Goal: Task Accomplishment & Management: Complete application form

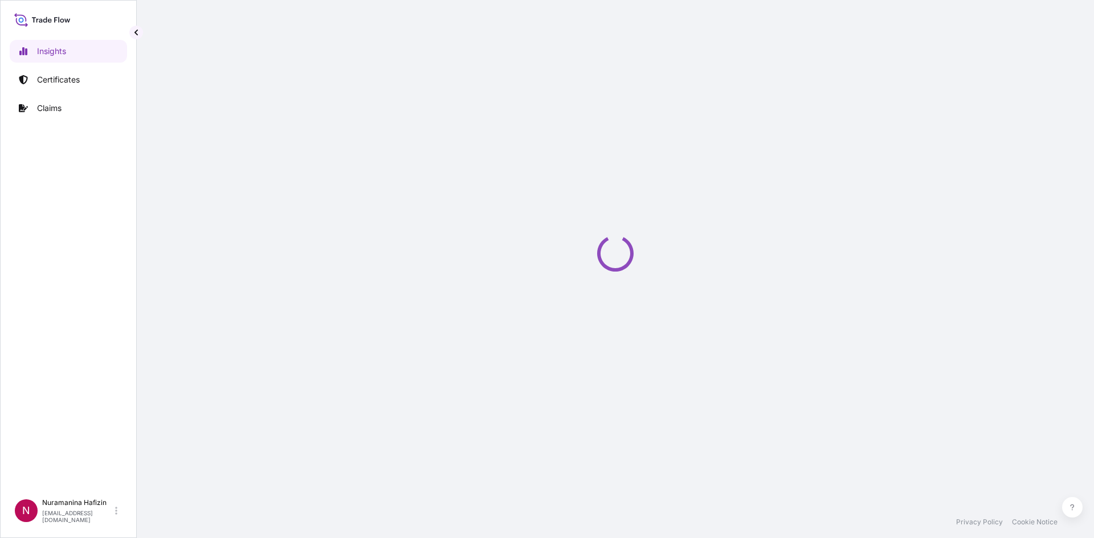
select select "2025"
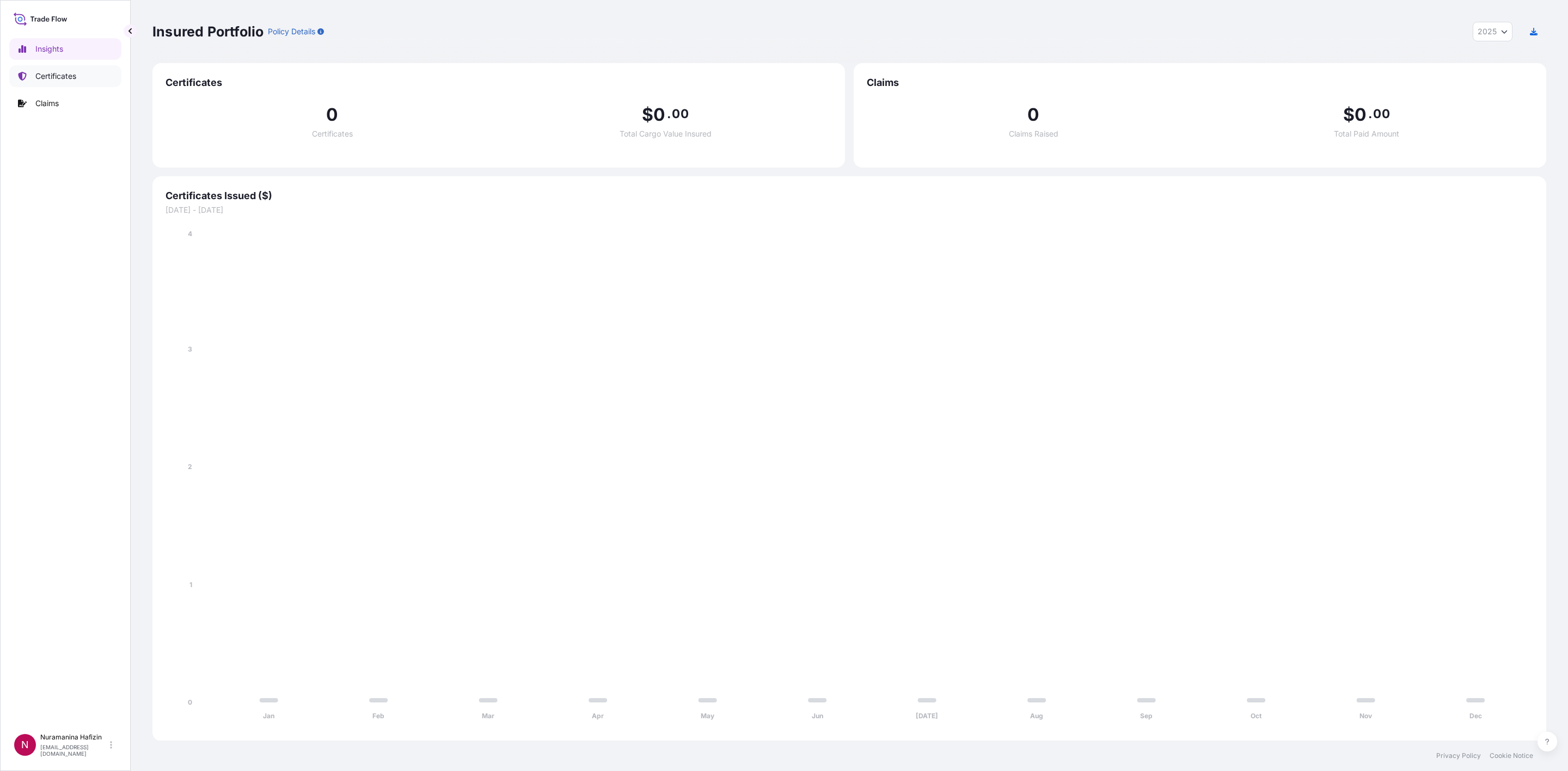
click at [54, 73] on p "Certificates" at bounding box center [55, 75] width 41 height 11
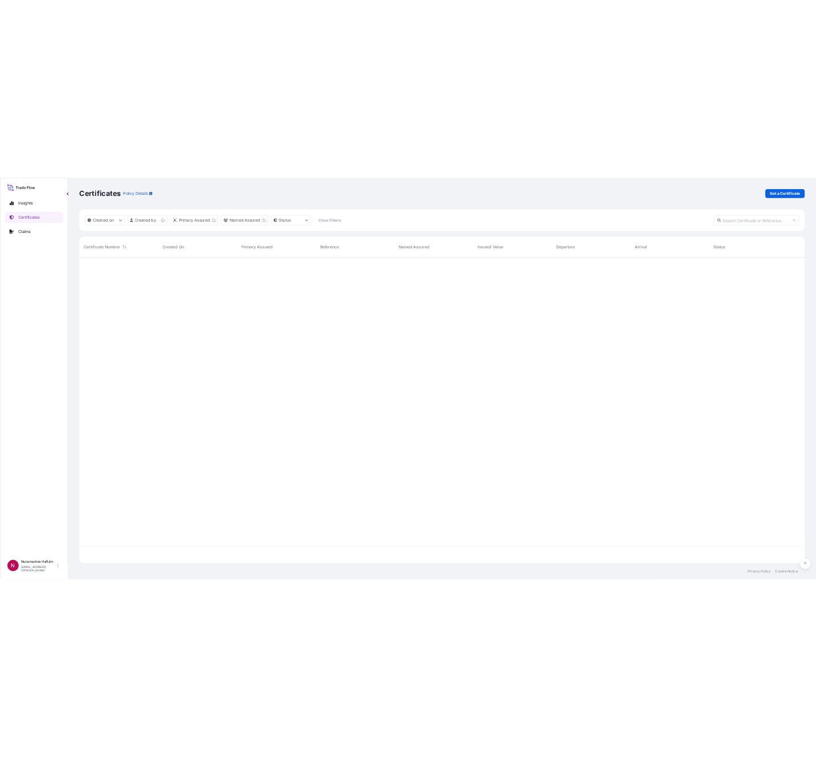
scroll to position [14, 14]
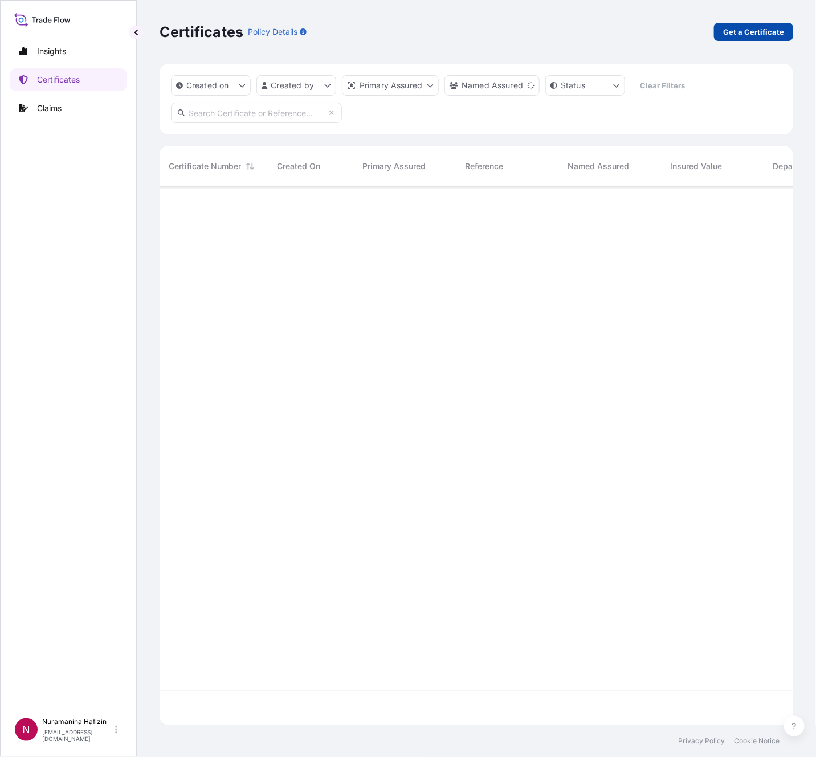
click at [749, 31] on p "Get a Certificate" at bounding box center [753, 31] width 61 height 11
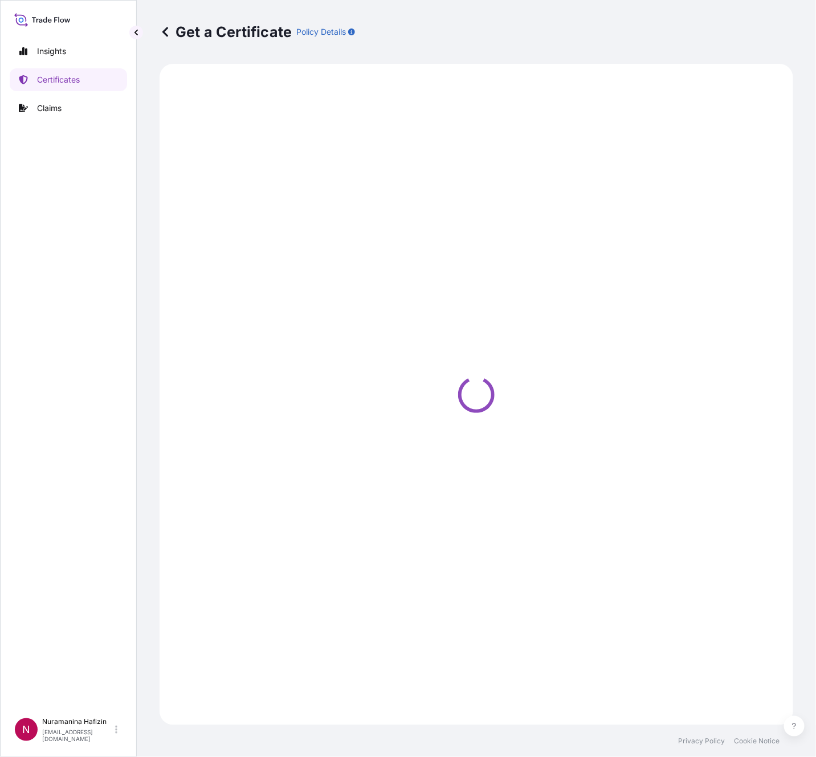
select select "Barge"
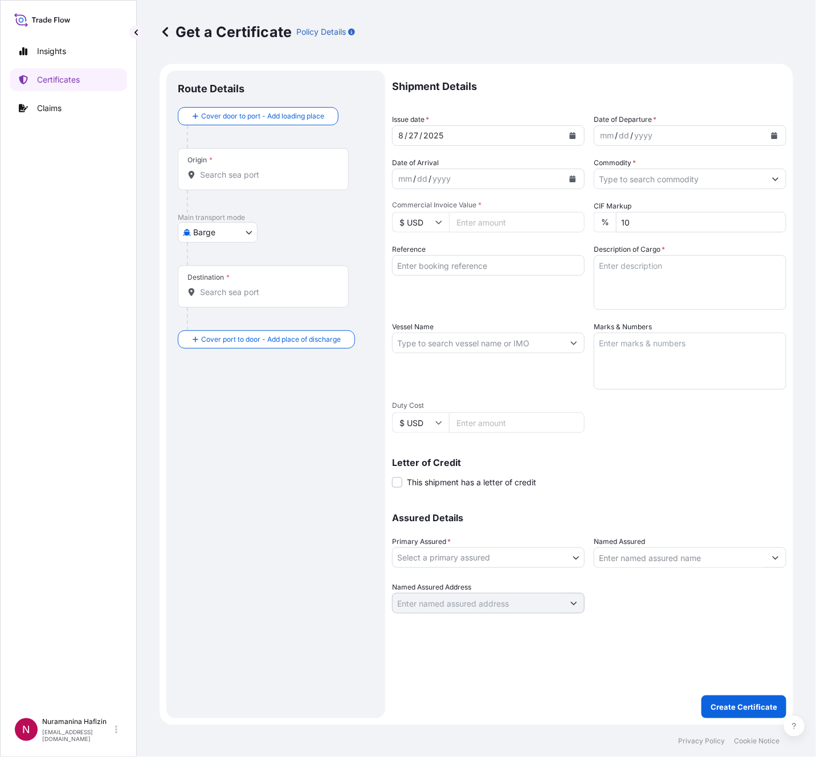
click at [778, 133] on icon "Calendar" at bounding box center [774, 135] width 7 height 7
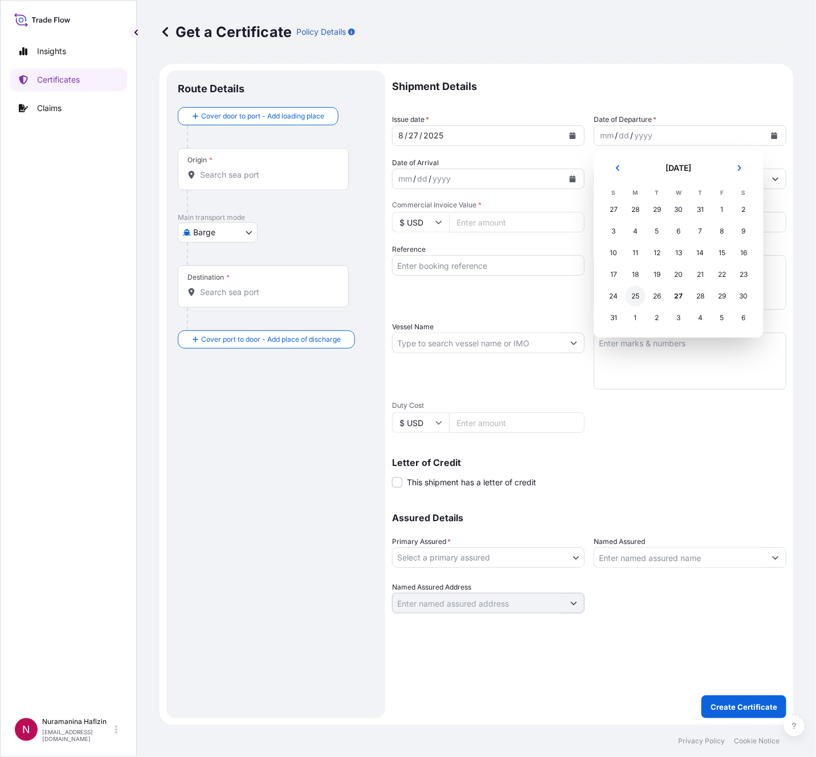
click at [631, 293] on div "25" at bounding box center [635, 296] width 21 height 21
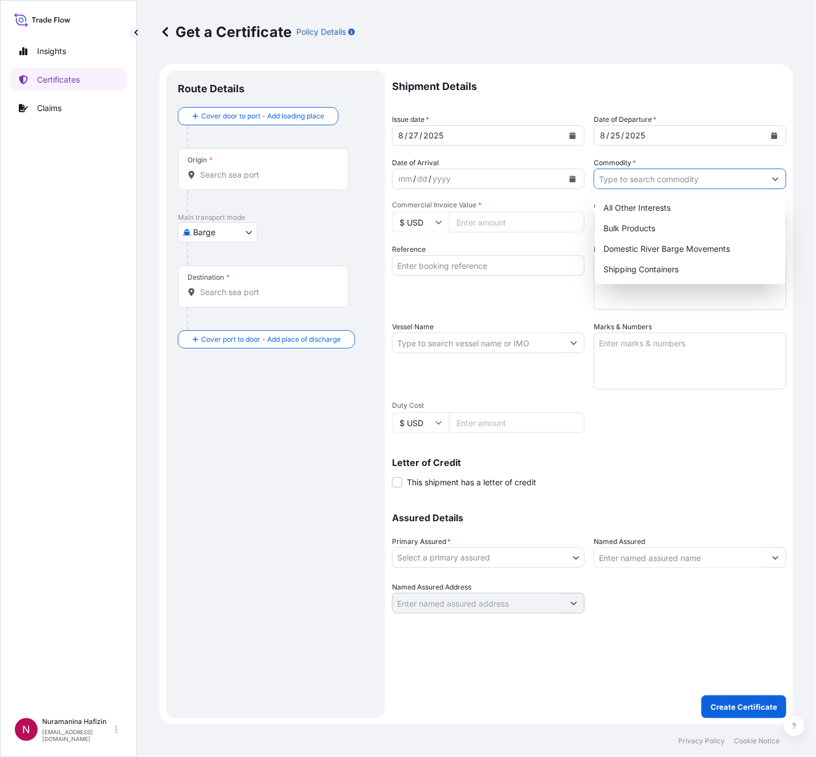
click at [629, 180] on input "Commodity *" at bounding box center [679, 179] width 171 height 21
click at [643, 267] on div "Shipping Containers" at bounding box center [690, 269] width 182 height 21
type input "Shipping Containers"
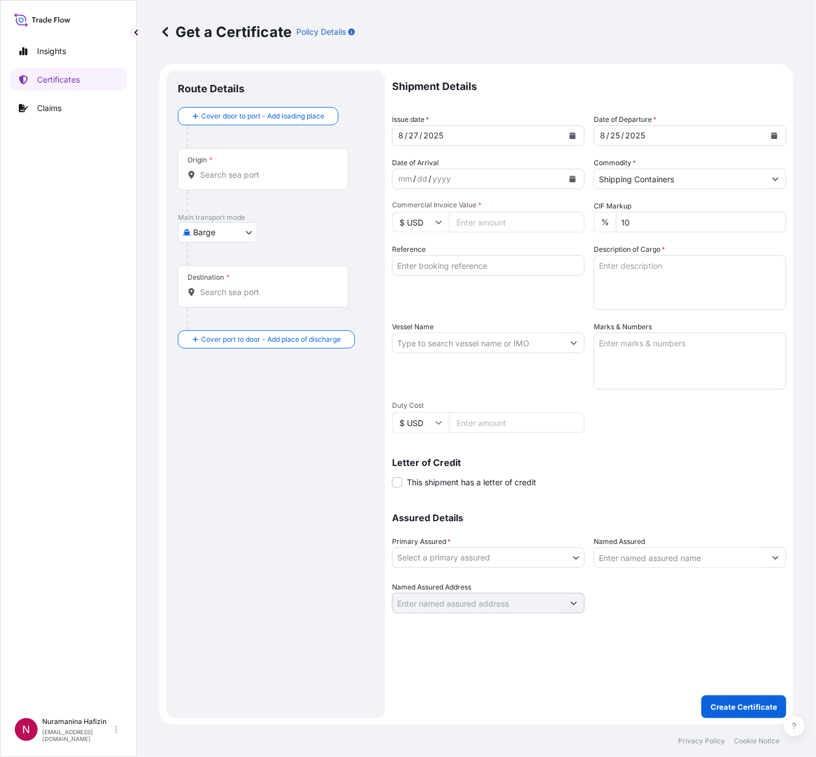
click at [497, 178] on div "mm / dd / yyyy" at bounding box center [477, 179] width 171 height 21
click at [505, 221] on input "Commercial Invoice Value *" at bounding box center [517, 222] width 136 height 21
paste input "37547.20"
type input "37547.20"
click at [725, 284] on textarea "Description of Cargo *" at bounding box center [690, 282] width 193 height 55
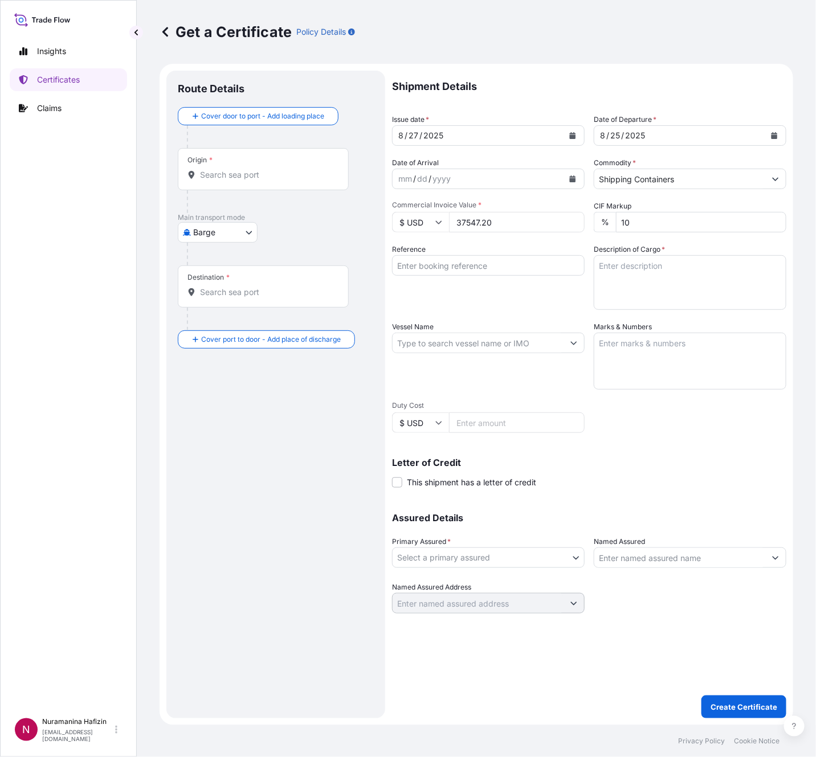
paste textarea "10"
click at [656, 260] on textarea "10" at bounding box center [690, 282] width 193 height 55
paste textarea "PAIL LOADED INTO 1 20' CONTAINER(S) ANTIBUBBLE(TM) LT, PAIL"
click at [658, 295] on textarea "10 PAIL LOADED INTO 1 20' CONTAINER(S) ANTIBUBBLE(TM) LT, PAIL GW NW" at bounding box center [690, 282] width 193 height 55
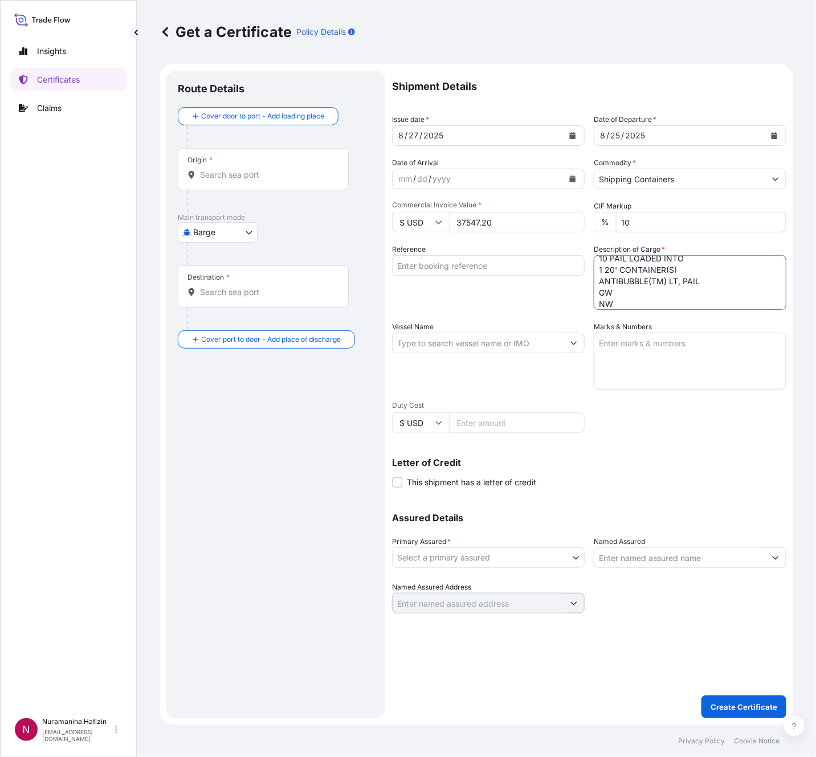
paste textarea "248.0000"
click at [650, 301] on textarea "10 PAIL LOADED INTO 1 20' CONTAINER(S) ANTIBUBBLE(TM) LT, PAIL GW 248.00 KG NW" at bounding box center [690, 282] width 193 height 55
click at [633, 301] on textarea "10 PAIL LOADED INTO 1 20' CONTAINER(S) ANTIBUBBLE(TM) LT, PAIL GW 248.00 KG NW" at bounding box center [690, 282] width 193 height 55
paste textarea "220.0000"
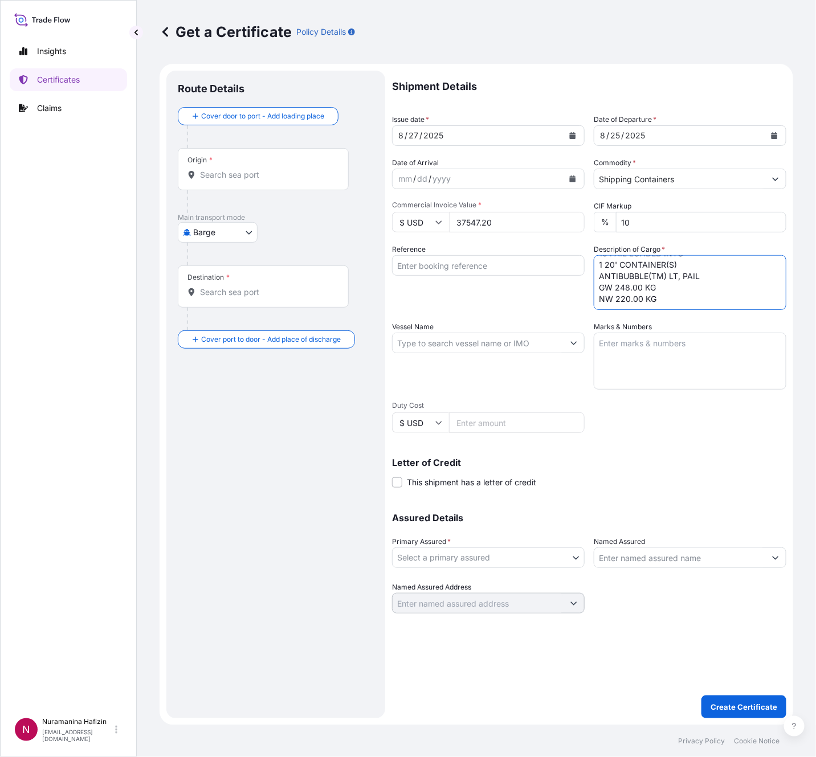
click at [653, 296] on textarea "10 PAIL LOADED INTO 1 20' CONTAINER(S) ANTIBUBBLE(TM) LT, PAIL GW 248.00 KG NW …" at bounding box center [690, 282] width 193 height 55
paste textarea "135"
click at [653, 305] on textarea "10 PAIL LOADED INTO 1 20' CONTAINER(S) ANTIBUBBLE(TM) LT, PAIL GW 248.00 KG NW …" at bounding box center [690, 282] width 193 height 55
paste textarea "135"
click at [634, 302] on textarea "10 PAIL LOADED INTO 1 20' CONTAINER(S) ANTIBUBBLE(TM) LT, PAIL GW 248.00 KG NW …" at bounding box center [690, 282] width 193 height 55
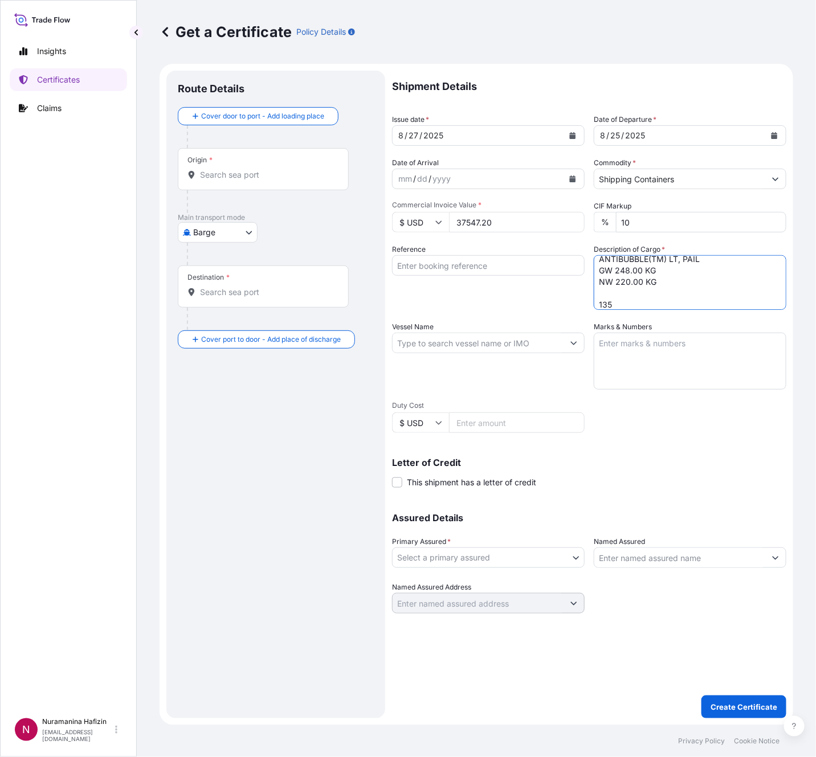
paste textarea "PACKAGE LOADED ONTO 10 PALLETS LOADED INTO 1 20' CONTAINER(S) 10 BAG POWDERADD(…"
click at [660, 296] on textarea "10 PAIL LOADED INTO 1 20' CONTAINER(S) ANTIBUBBLE(TM) LT, PAIL GW 248.00 KG NW …" at bounding box center [690, 282] width 193 height 55
click at [696, 288] on textarea "10 PAIL LOADED INTO 1 20' CONTAINER(S) ANTIBUBBLE(TM) LT, PAIL GW 248.00 KG NW …" at bounding box center [690, 282] width 193 height 55
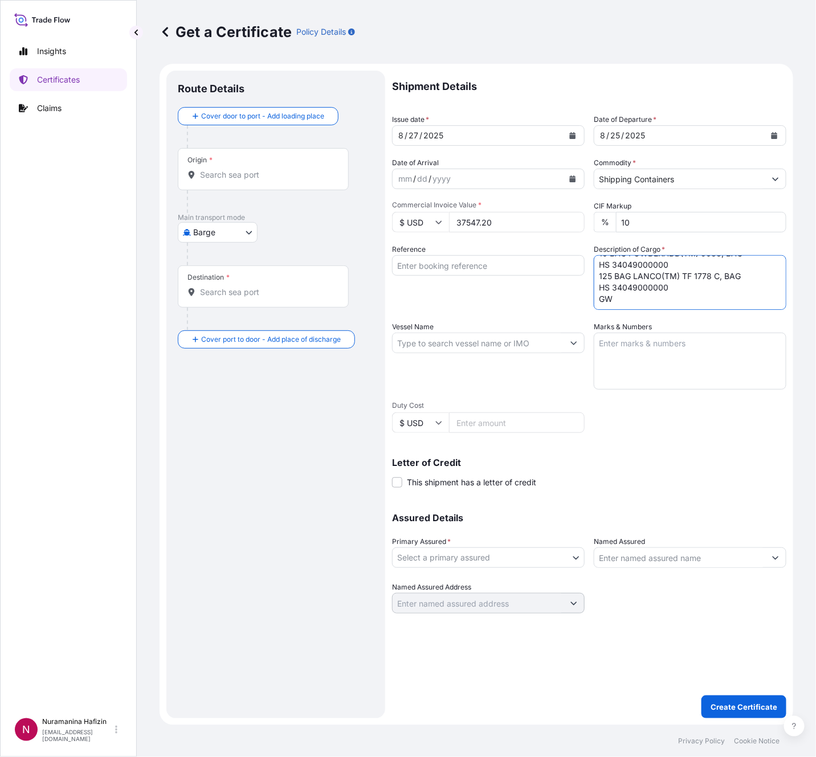
scroll to position [121, 0]
click at [633, 295] on textarea "10 PAIL LOADED INTO 1 20' CONTAINER(S) ANTIBUBBLE(TM) LT, PAIL GW 248.00 KG NW …" at bounding box center [690, 282] width 193 height 55
paste textarea "2,804.5000"
click at [652, 305] on textarea "10 PAIL LOADED INTO 1 20' CONTAINER(S) ANTIBUBBLE(TM) LT, PAIL GW 248.00 KG NW …" at bounding box center [690, 282] width 193 height 55
paste textarea "2,700.0000"
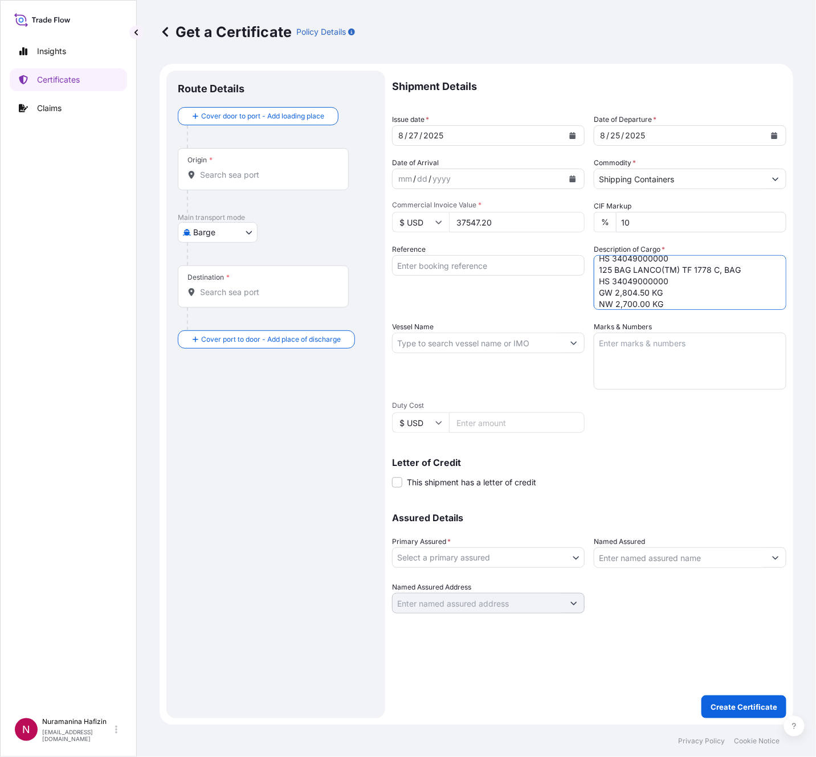
type textarea "10 PAIL LOADED INTO 1 20' CONTAINER(S) ANTIBUBBLE(TM) LT, PAIL GW 248.00 KG NW …"
click at [443, 271] on input "Reference" at bounding box center [488, 265] width 193 height 21
paste input "B000233718"
type input "B000233718"
click at [471, 341] on input "Vessel Name" at bounding box center [477, 343] width 171 height 21
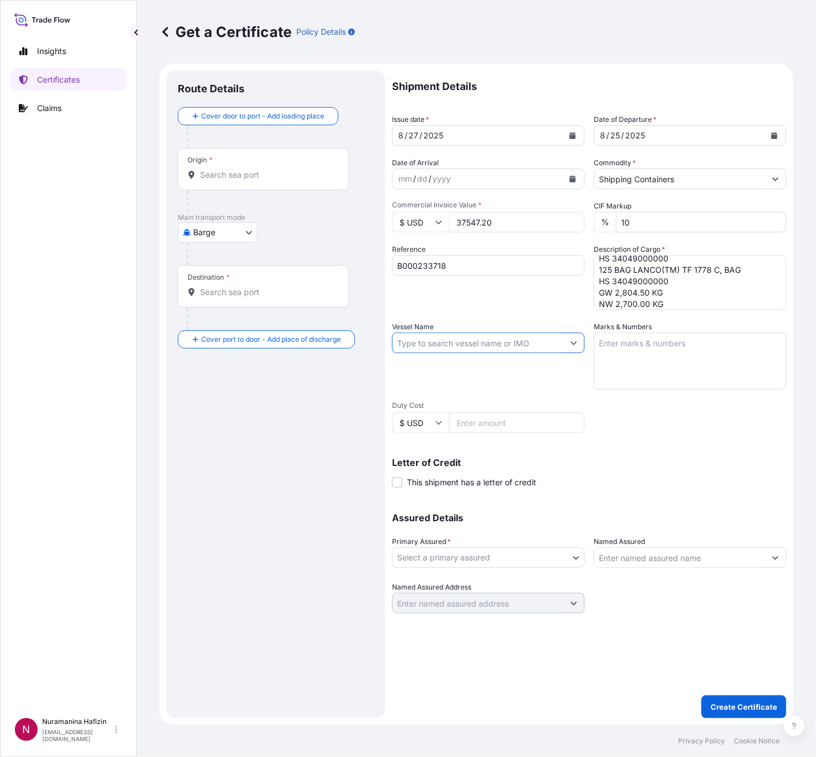
paste input "CMA CGM AQUILA"
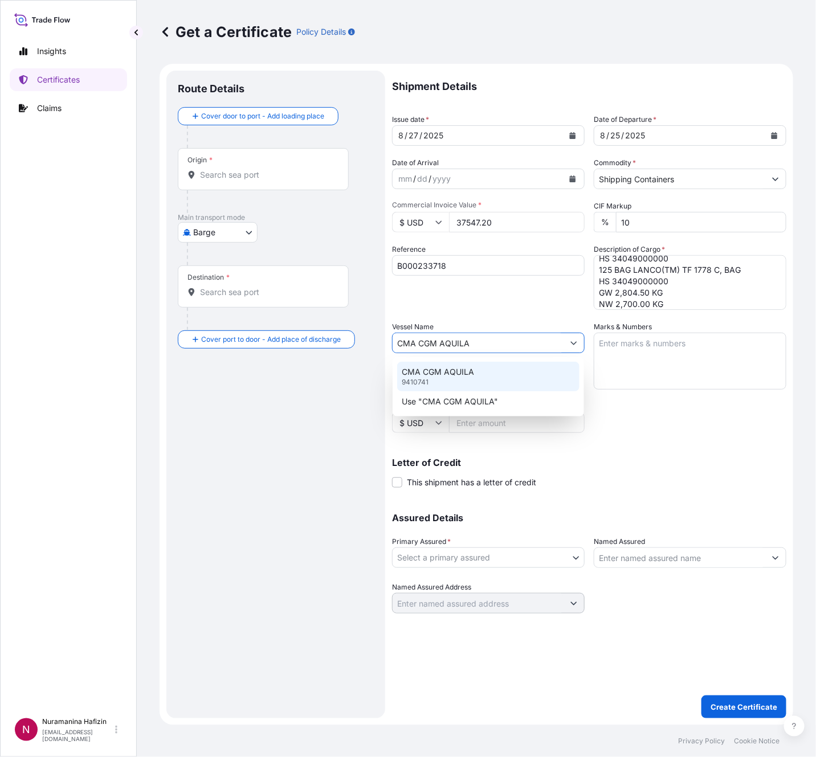
click at [477, 377] on div "CMA CGM AQUILA 9410741" at bounding box center [488, 377] width 182 height 30
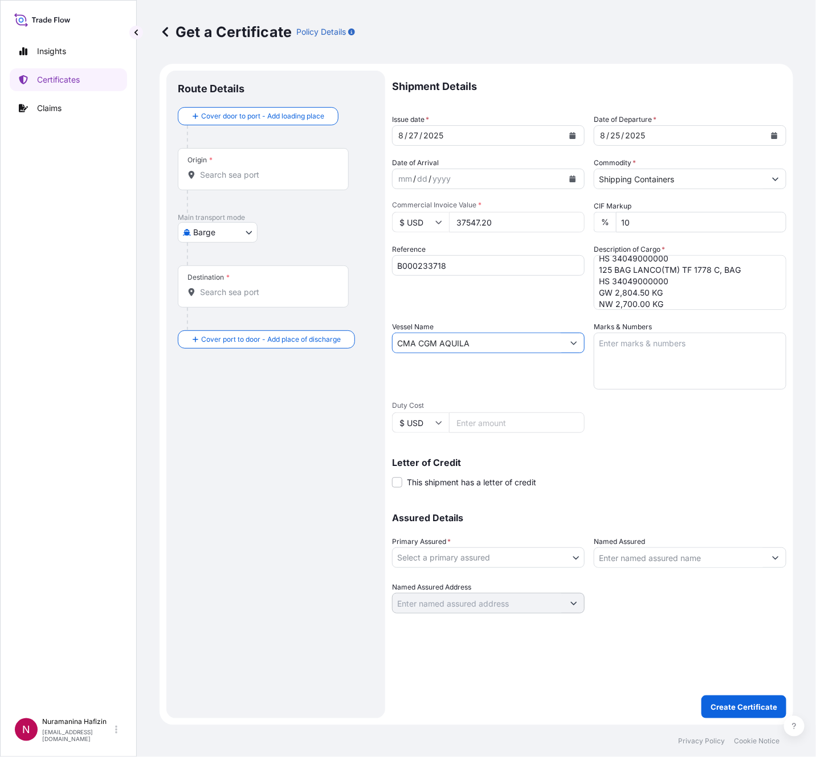
type input "CMA CGM AQUILA"
click at [526, 538] on body "0 options available. 2 options available. Insights Certificates Claims N Nurama…" at bounding box center [408, 378] width 816 height 757
click at [453, 538] on div "BDP International - c/o The Lubrizol Corporation" at bounding box center [490, 586] width 188 height 21
select select "31972"
click at [636, 538] on input "Named Assured" at bounding box center [679, 557] width 171 height 21
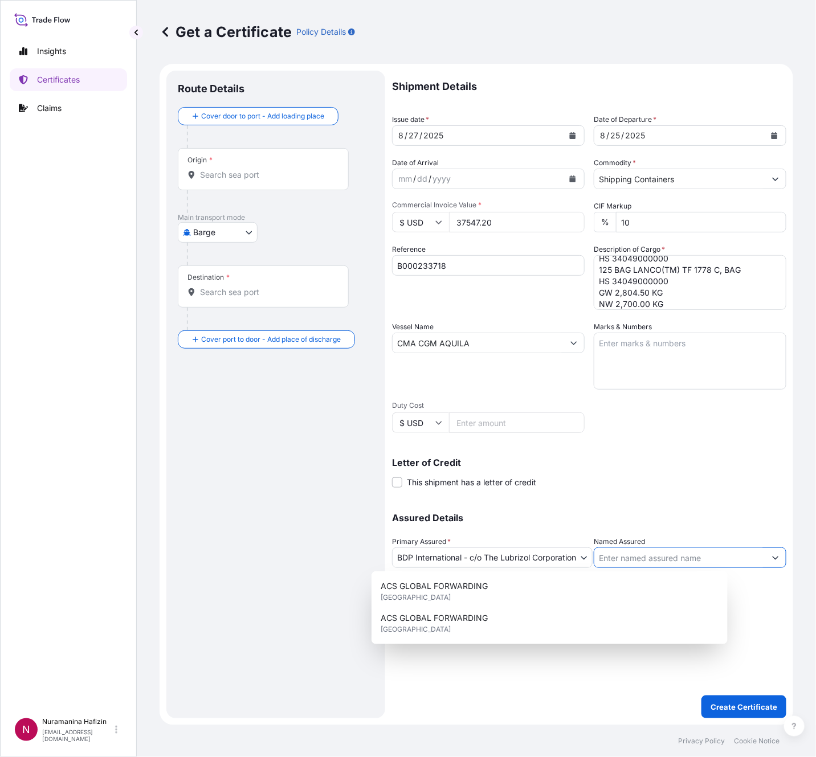
paste input "RUSABH RAAJ COATINGS"
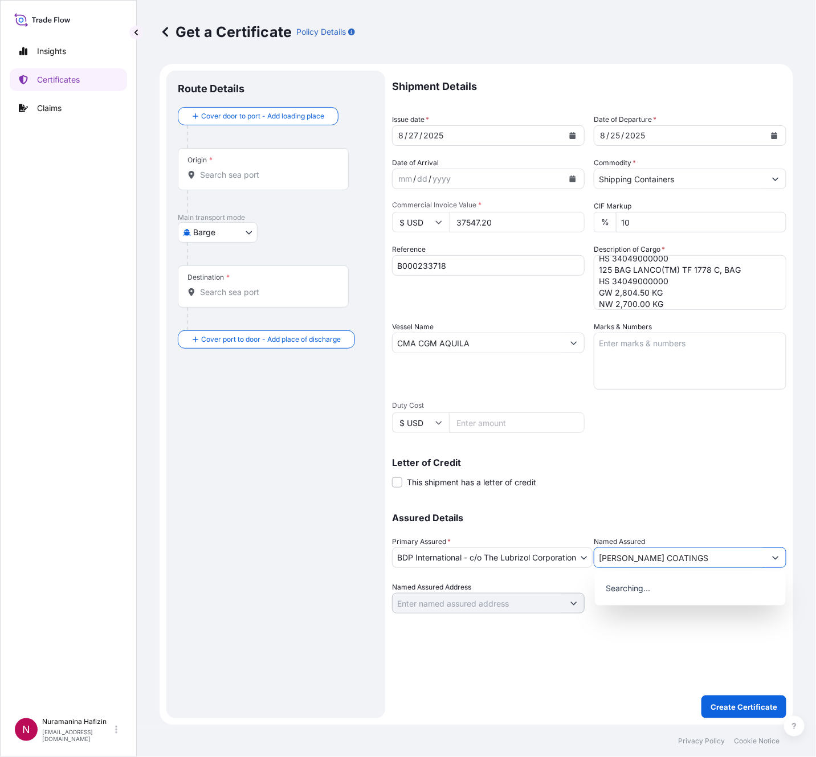
type input "RUSABH RAAJ COATINGS"
click at [210, 239] on body "15 options available. 0 options available. Insights Certificates Claims N Nuram…" at bounding box center [408, 378] width 816 height 757
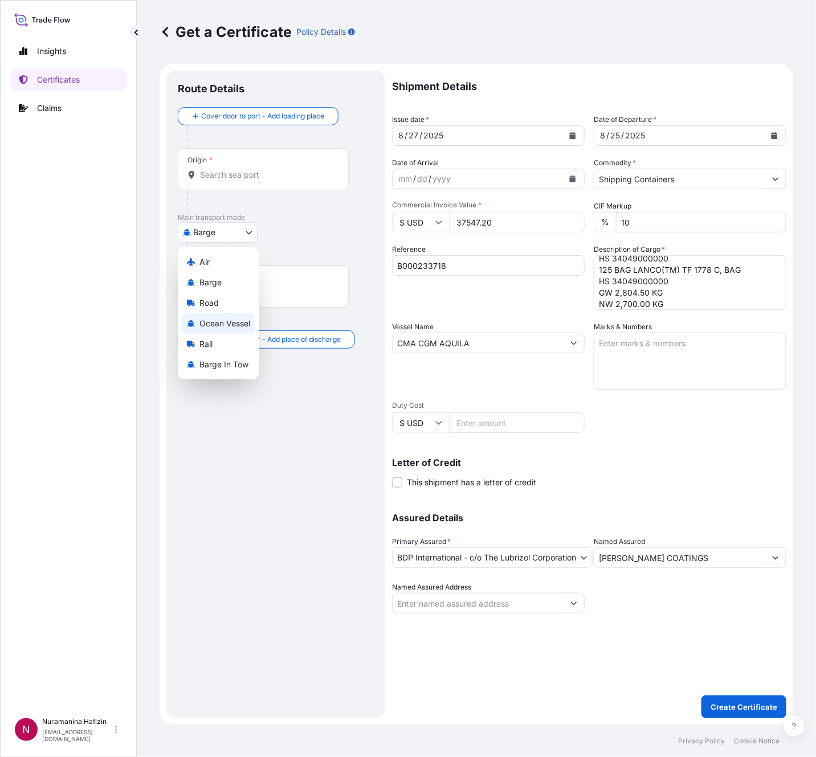
click at [218, 324] on span "Ocean Vessel" at bounding box center [224, 323] width 51 height 11
select select "Ocean Vessel"
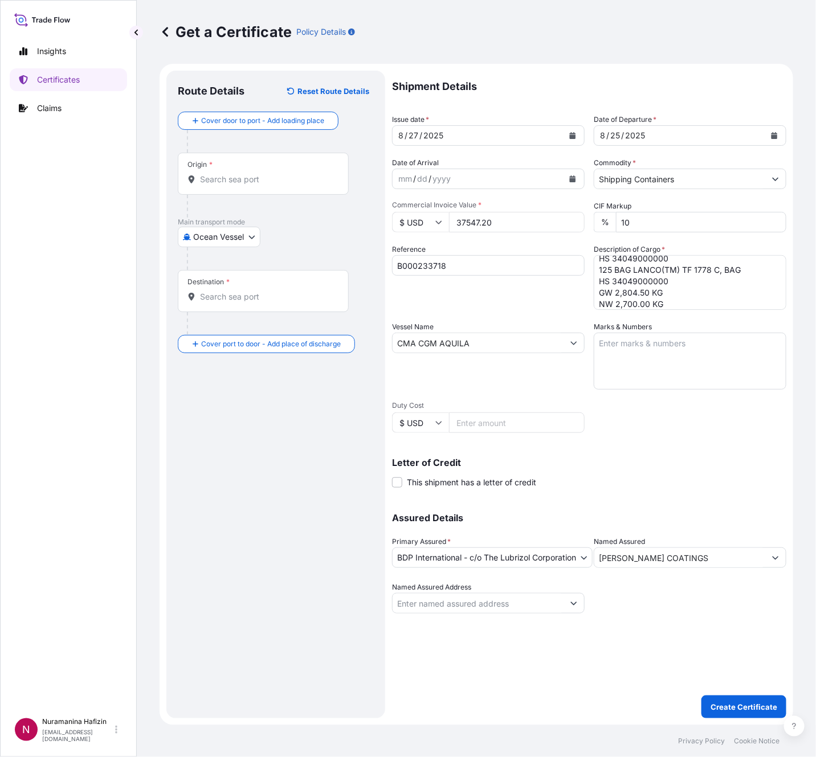
click at [259, 176] on input "Origin *" at bounding box center [267, 179] width 134 height 11
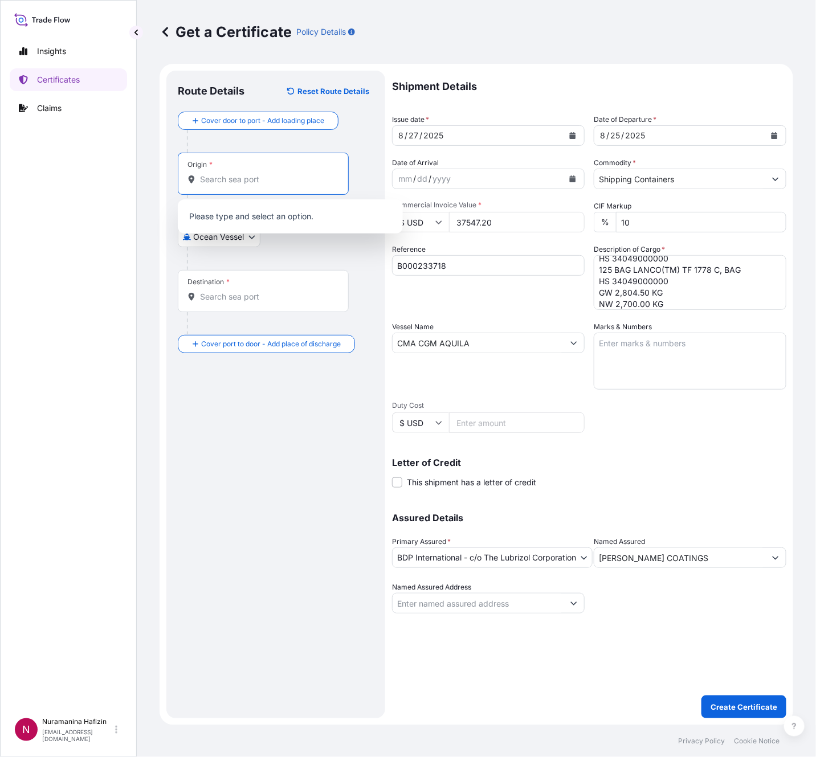
paste input "BREMEN, GERMANY"
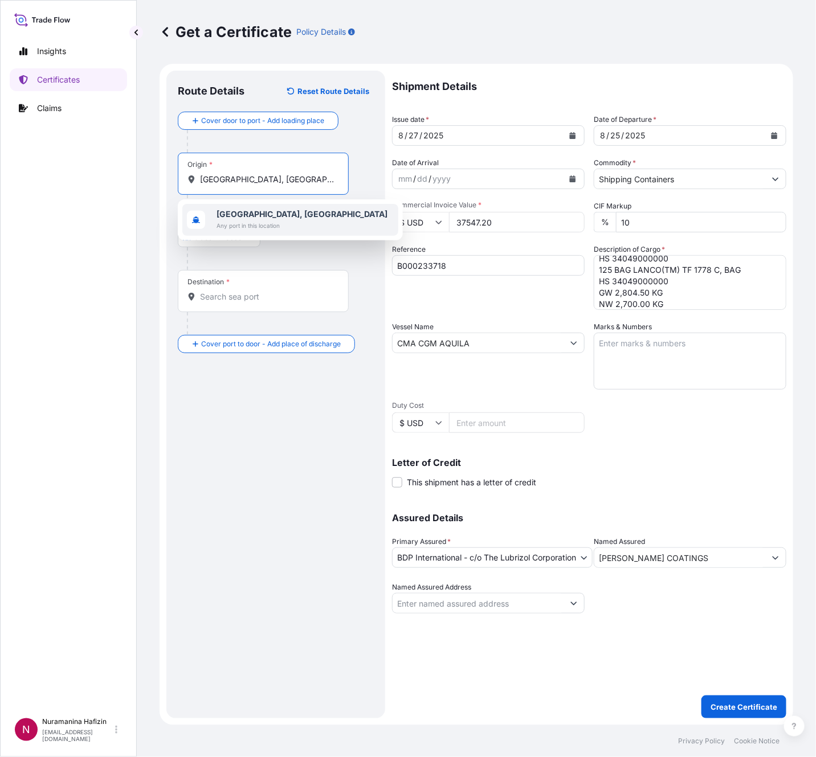
click at [256, 212] on b "Bremen, Germany" at bounding box center [301, 214] width 171 height 10
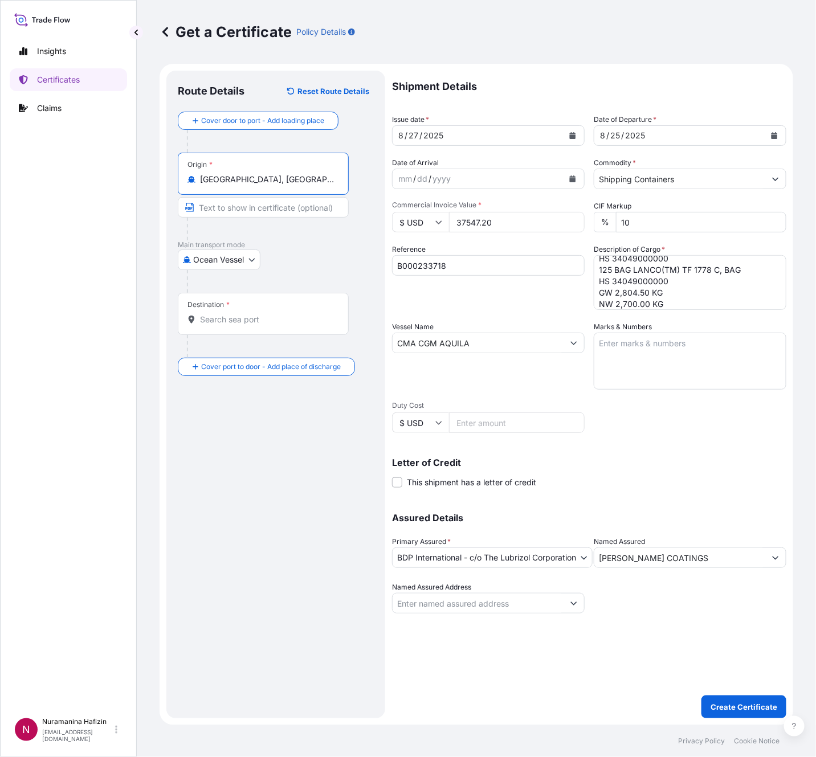
type input "Bremen, Germany"
click at [279, 329] on div "Destination *" at bounding box center [263, 314] width 171 height 42
click at [279, 325] on input "Destination *" at bounding box center [267, 319] width 134 height 11
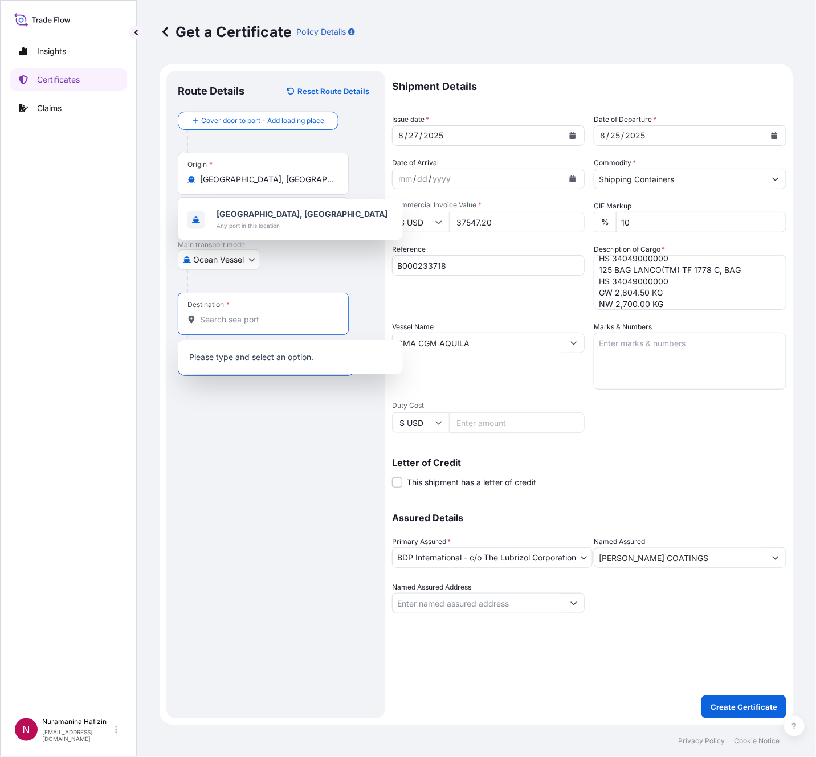
paste input "NHAVA SHEVA, INDIA"
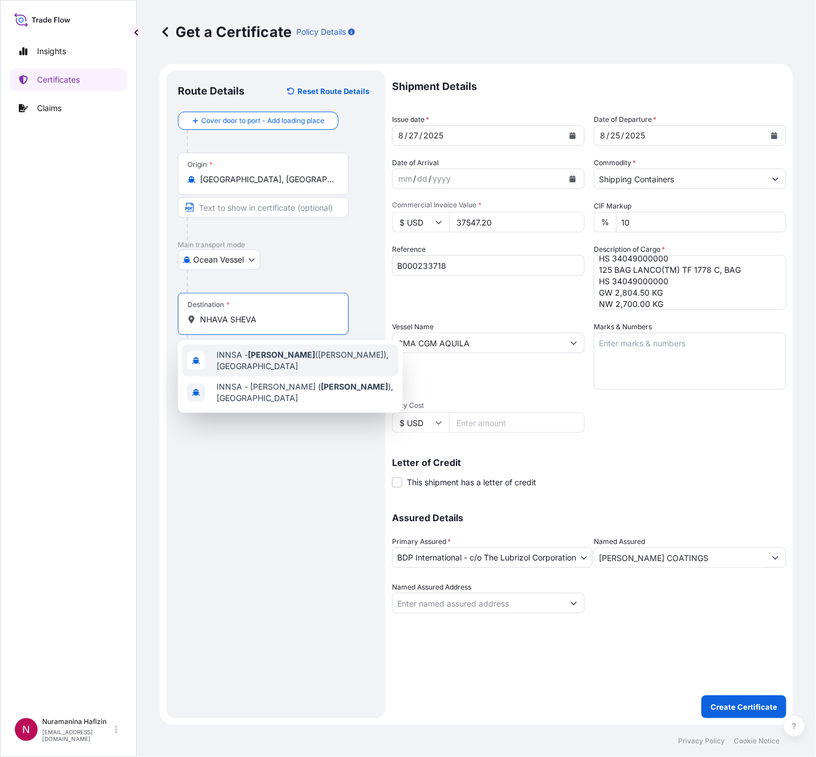
click at [283, 361] on span "INNSA - Nhava Sheva (Jawaharlal Nehru), India" at bounding box center [304, 360] width 177 height 23
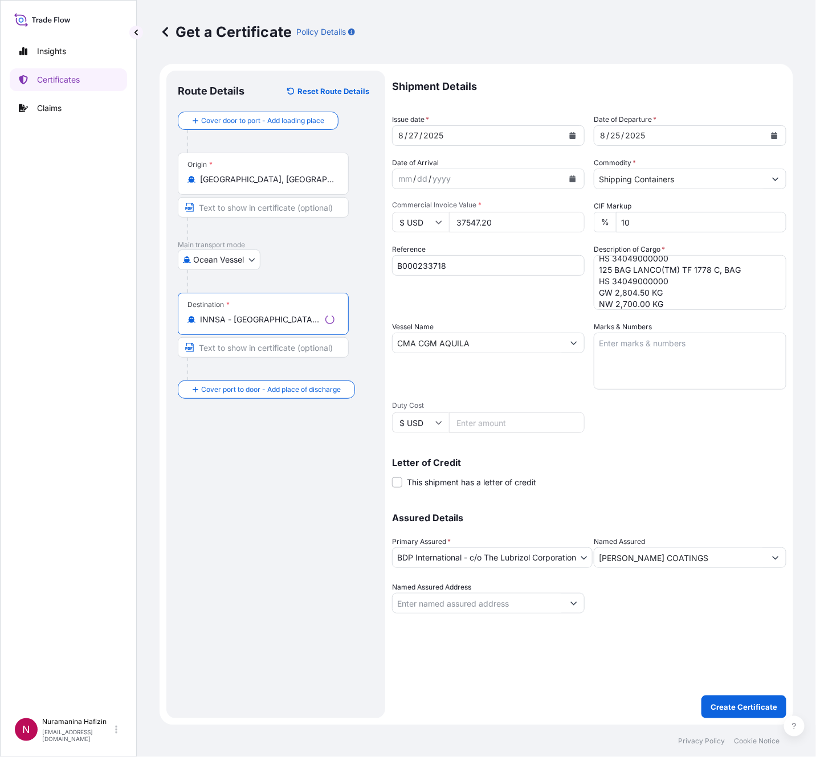
type input "INNSA - Nhava Sheva (Jawaharlal Nehru), India"
click at [752, 538] on p "Create Certificate" at bounding box center [743, 706] width 67 height 11
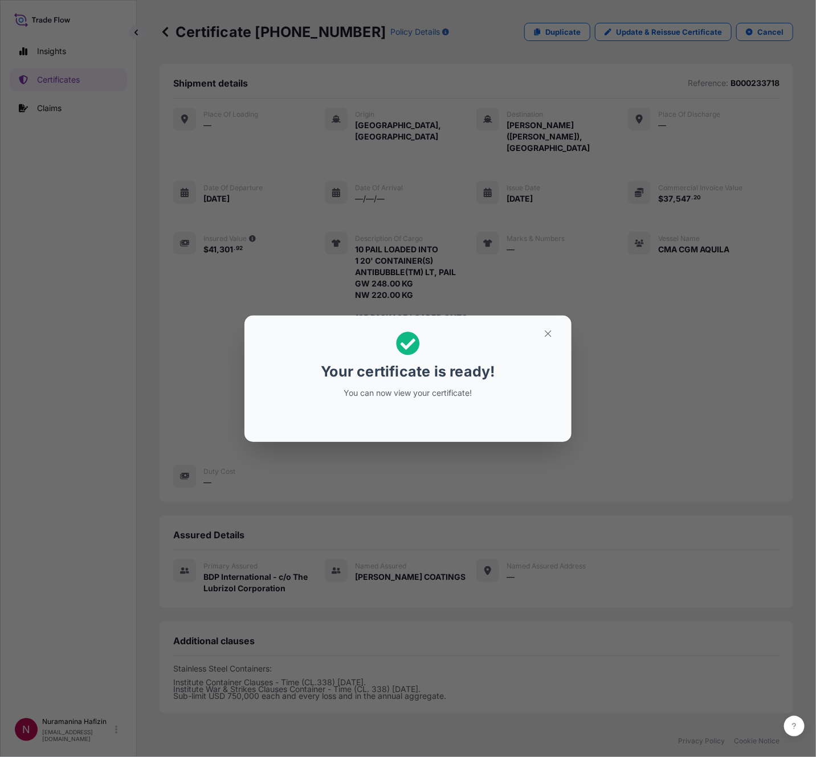
click at [145, 105] on div "Your certificate is ready! You can now view your certificate!" at bounding box center [408, 378] width 816 height 757
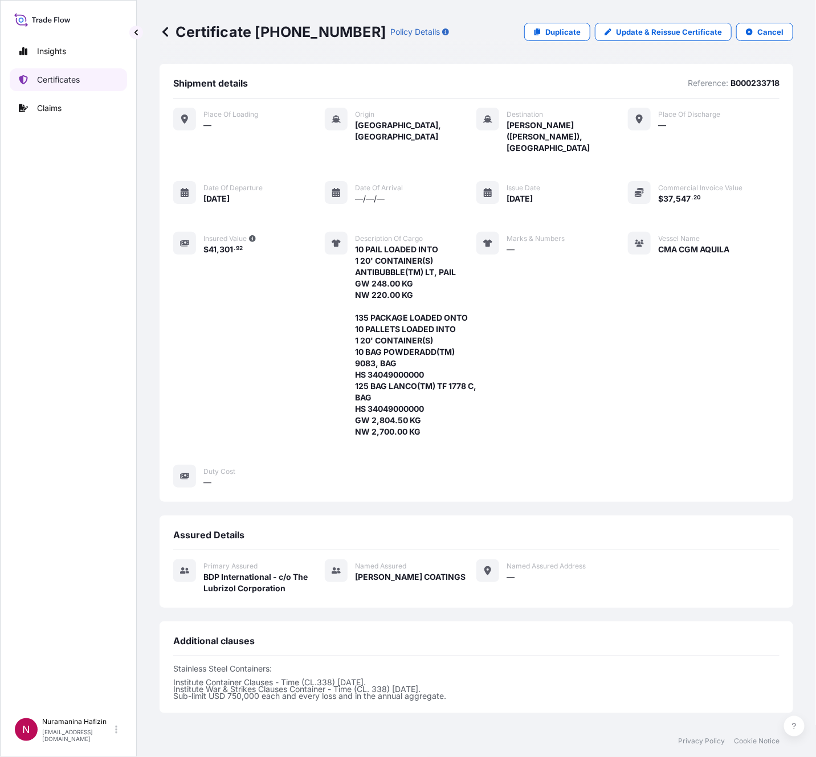
click at [55, 76] on p "Certificates" at bounding box center [58, 79] width 43 height 11
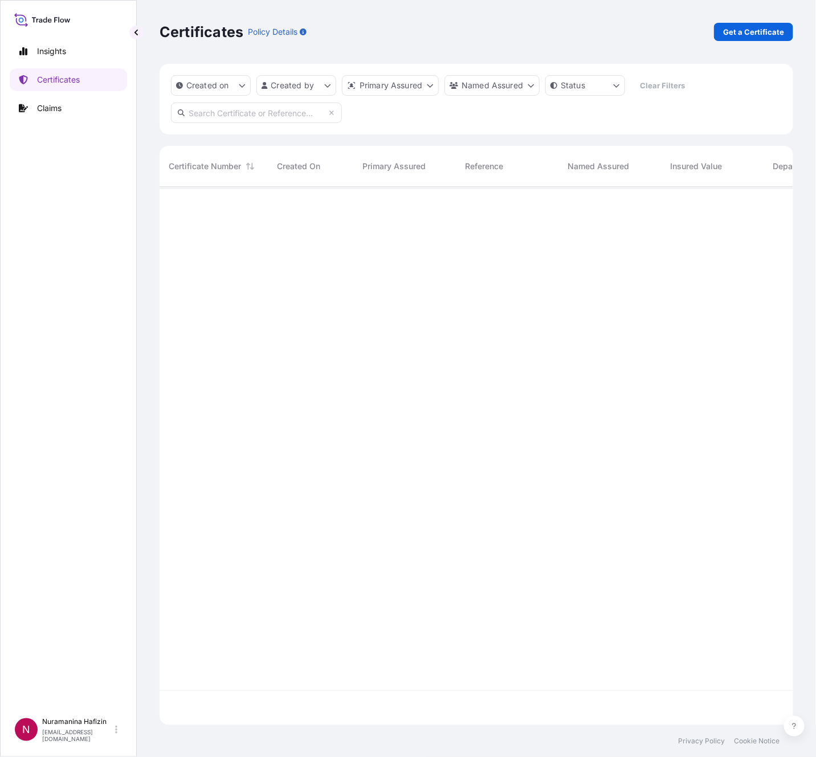
scroll to position [531, 620]
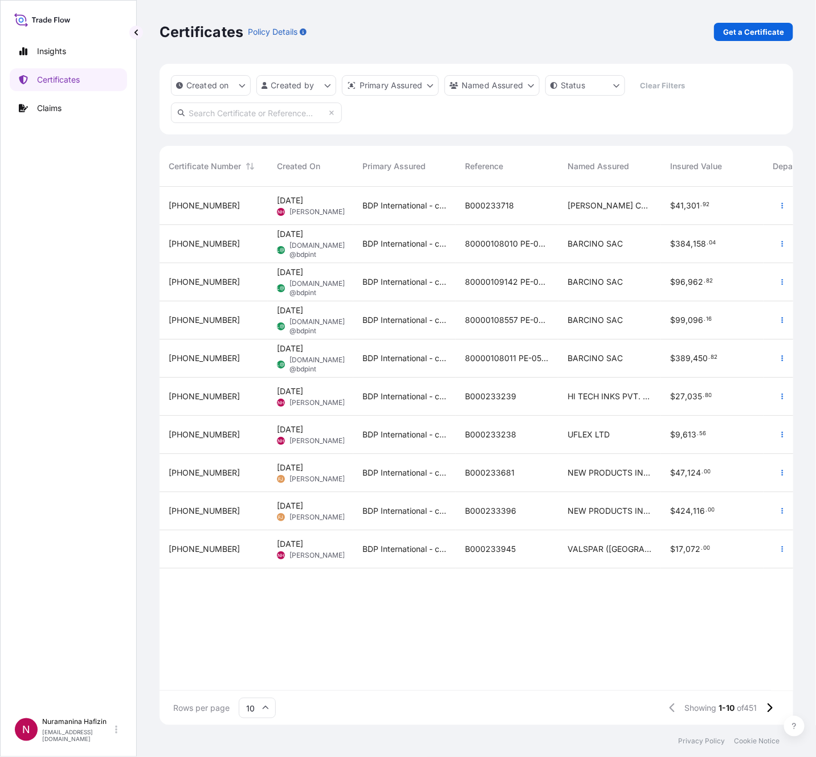
click at [288, 112] on input "text" at bounding box center [256, 113] width 171 height 21
paste input "B000233718"
type input "B000233718"
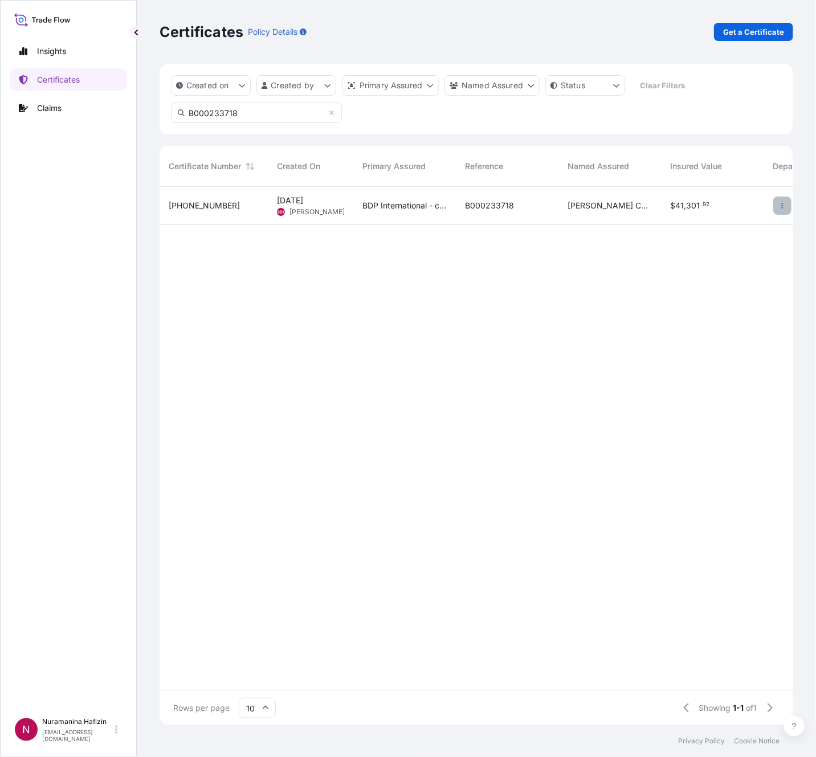
click at [781, 206] on icon "button" at bounding box center [782, 205] width 7 height 7
click at [711, 248] on p "Download certificate" at bounding box center [727, 248] width 77 height 11
click at [725, 36] on p "Get a Certificate" at bounding box center [753, 31] width 61 height 11
select select "Barge"
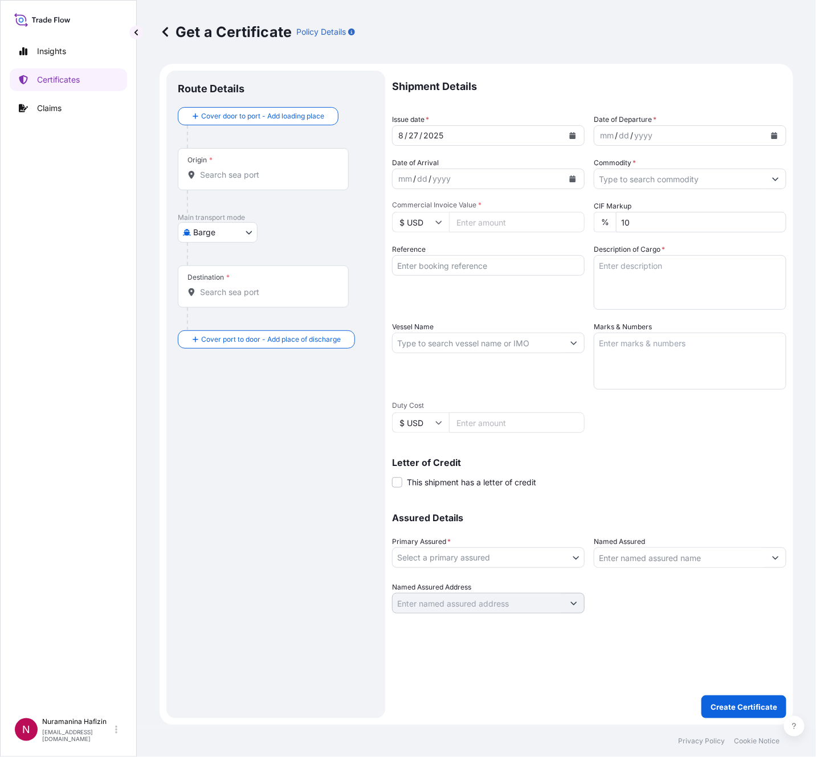
click at [775, 139] on button "Calendar" at bounding box center [774, 135] width 18 height 18
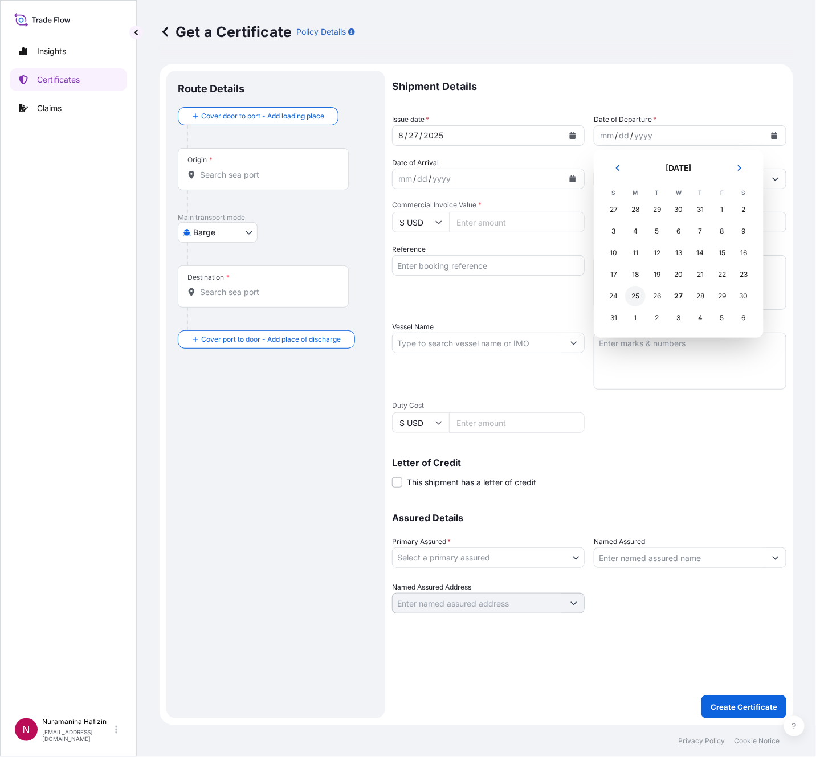
click at [636, 296] on div "25" at bounding box center [635, 296] width 21 height 21
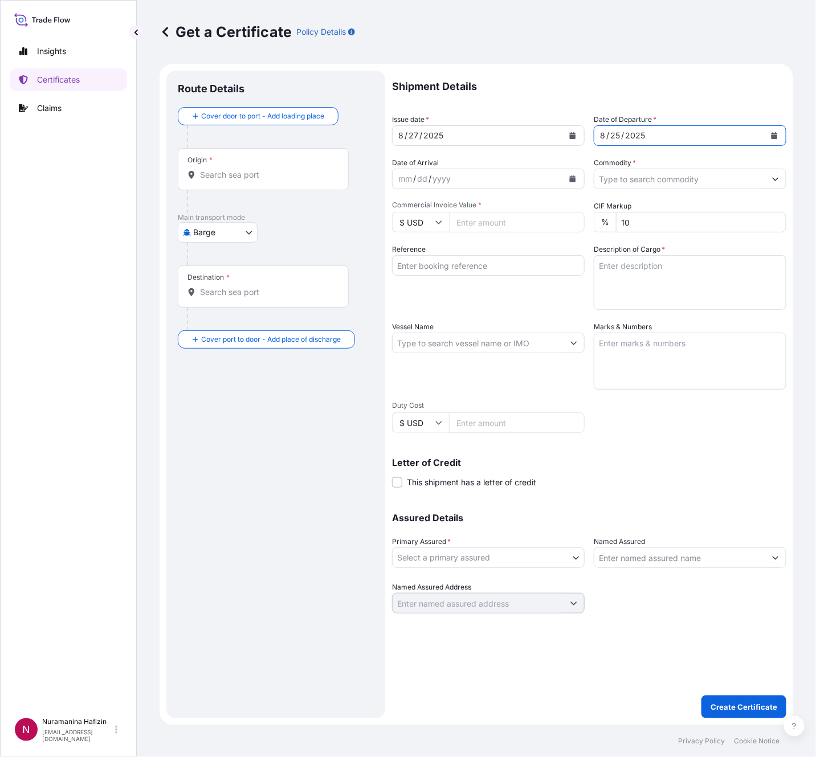
click at [754, 173] on input "Commodity *" at bounding box center [679, 179] width 171 height 21
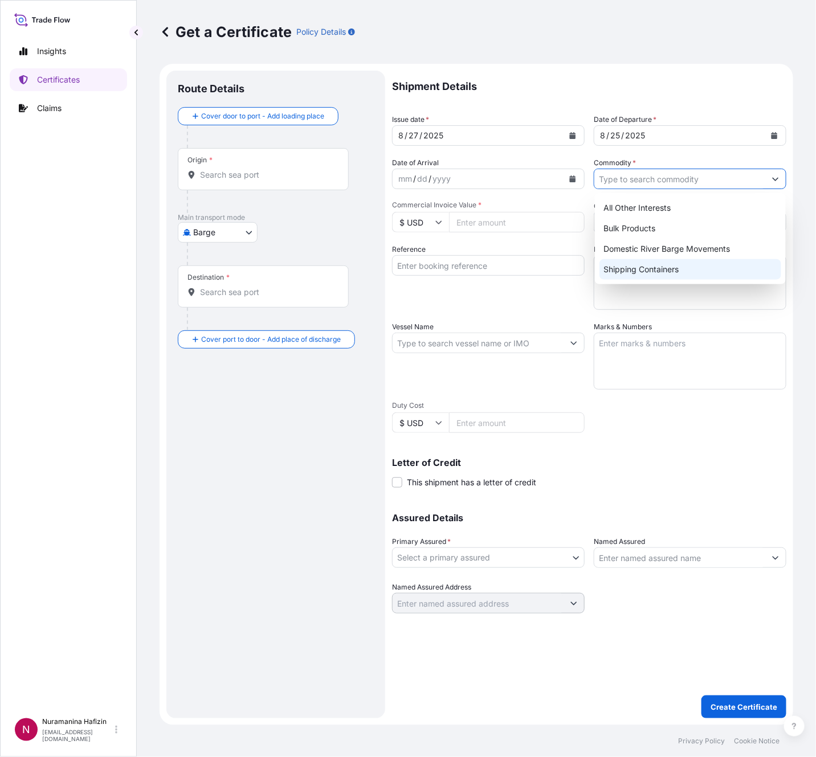
click at [658, 268] on div "Shipping Containers" at bounding box center [690, 269] width 182 height 21
type input "Shipping Containers"
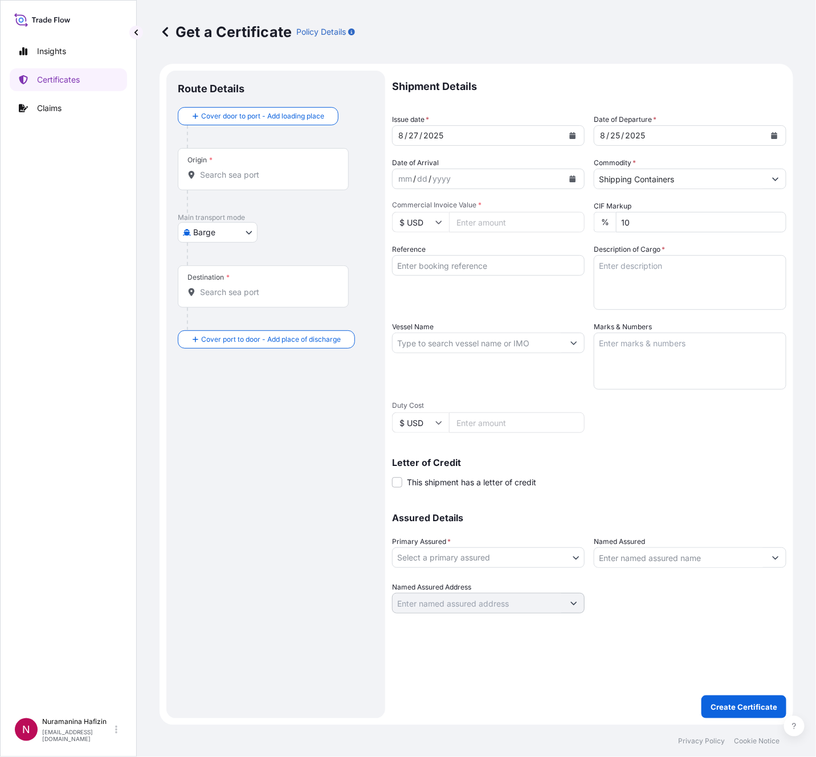
click at [439, 216] on input "$ USD" at bounding box center [420, 222] width 57 height 21
click at [406, 252] on div "€ EUR" at bounding box center [420, 254] width 48 height 22
type input "€ EUR"
click at [543, 222] on input "Commercial Invoice Value *" at bounding box center [517, 222] width 136 height 21
paste input "45022.50"
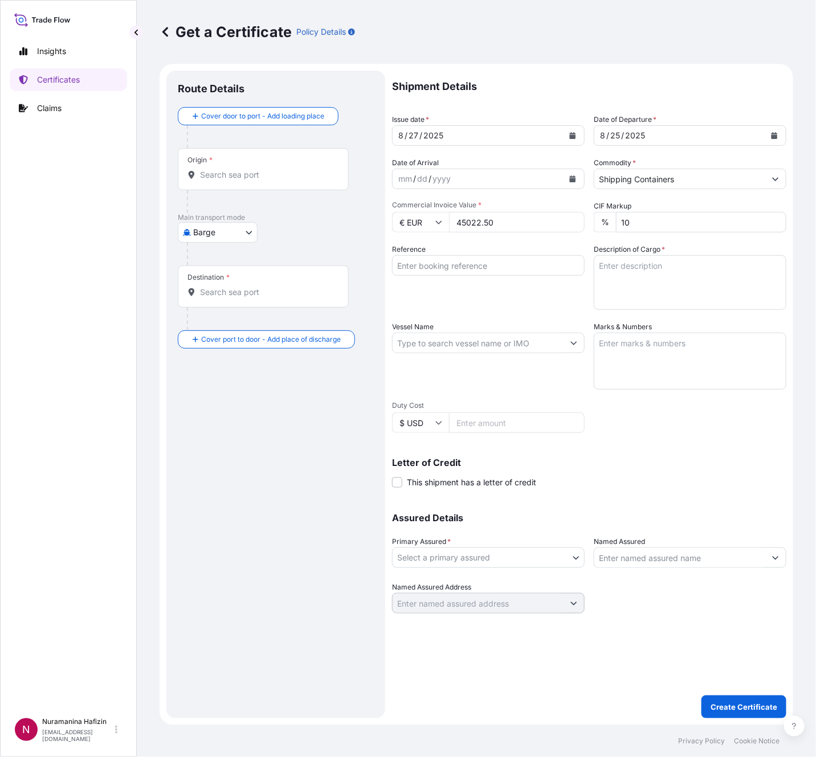
type input "45022.50"
click at [479, 265] on input "Reference" at bounding box center [488, 265] width 193 height 21
paste input "B000233733"
type input "B000233733"
click at [648, 295] on textarea "Description of Cargo *" at bounding box center [690, 282] width 193 height 55
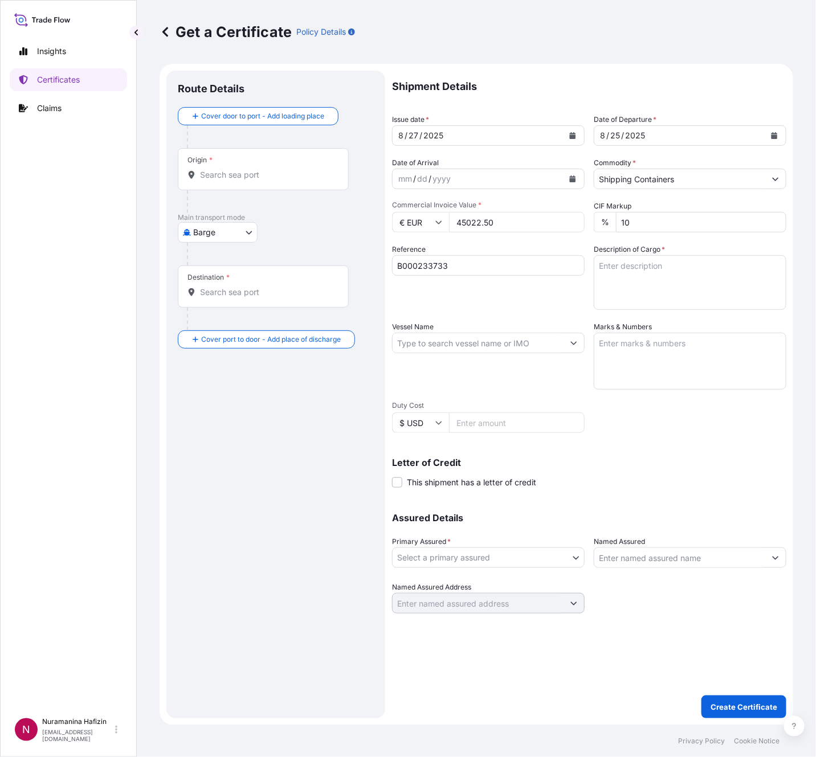
paste textarea "690"
click at [648, 268] on textarea "690" at bounding box center [690, 282] width 193 height 55
paste textarea "PACKAGE LOADED ONTO 46 PALLETS LOADED INTO 1 40' CONTAINER(S) 690 BAG LANCO(TM)…"
click at [659, 289] on textarea "690 PACKAGE LOADED ONTO 46 PALLETS LOADED INTO 1 40' CONTAINER(S) 690 BAG LANCO…" at bounding box center [690, 282] width 193 height 55
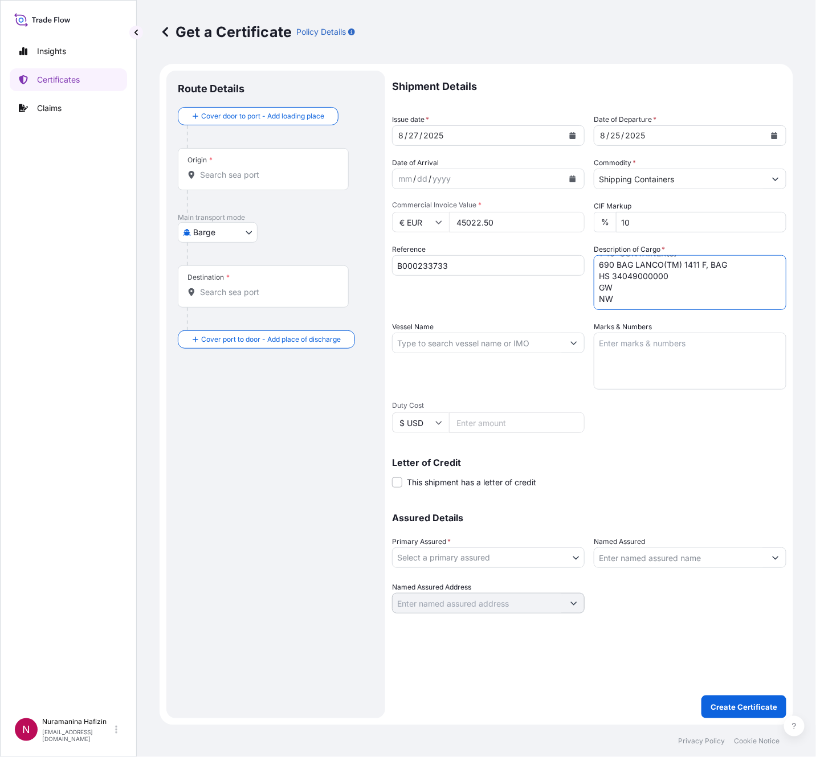
click at [638, 283] on textarea "690 PACKAGE LOADED ONTO 46 PALLETS LOADED INTO 1 40' CONTAINER(S) 690 BAG LANCO…" at bounding box center [690, 282] width 193 height 55
paste textarea "10,787.0000"
click at [633, 292] on textarea "690 PACKAGE LOADED ONTO 46 PALLETS LOADED INTO 1 40' CONTAINER(S) 690 BAG LANCO…" at bounding box center [690, 282] width 193 height 55
paste textarea "10,350.0000"
type textarea "690 PACKAGE LOADED ONTO 46 PALLETS LOADED INTO 1 40' CONTAINER(S) 690 BAG LANCO…"
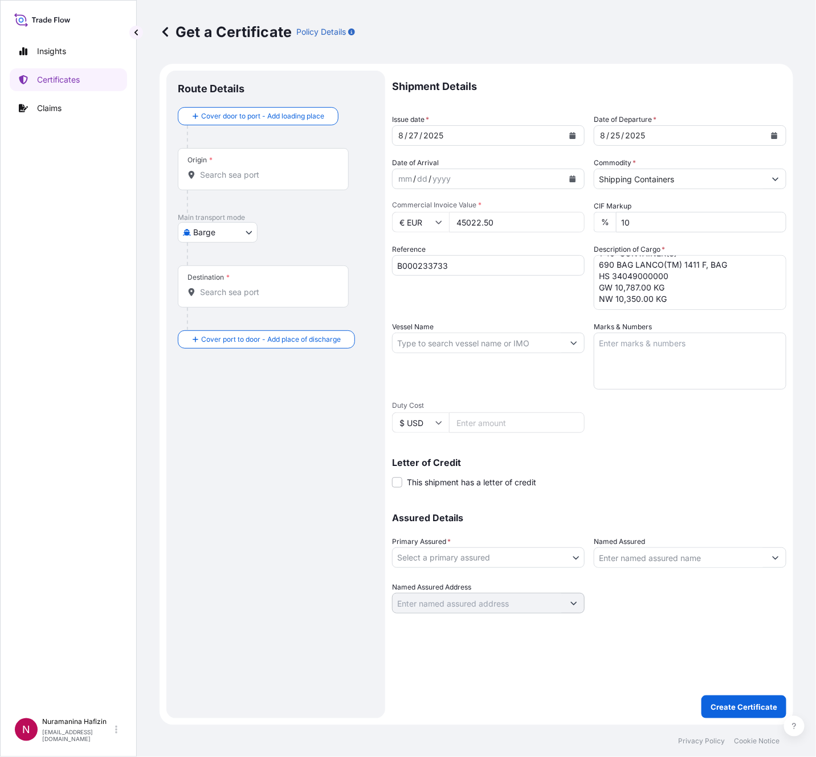
click at [506, 333] on div at bounding box center [488, 343] width 193 height 21
click at [515, 341] on input "Vessel Name" at bounding box center [477, 343] width 171 height 21
paste input "CMA CGM AQUILA"
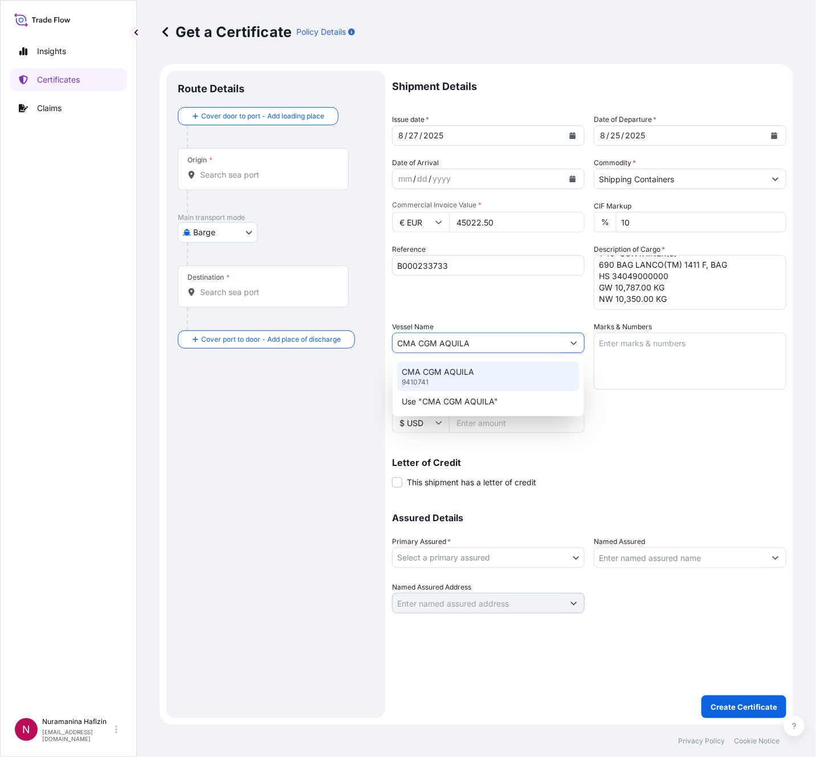
click at [490, 374] on div "CMA CGM AQUILA 9410741" at bounding box center [488, 377] width 182 height 30
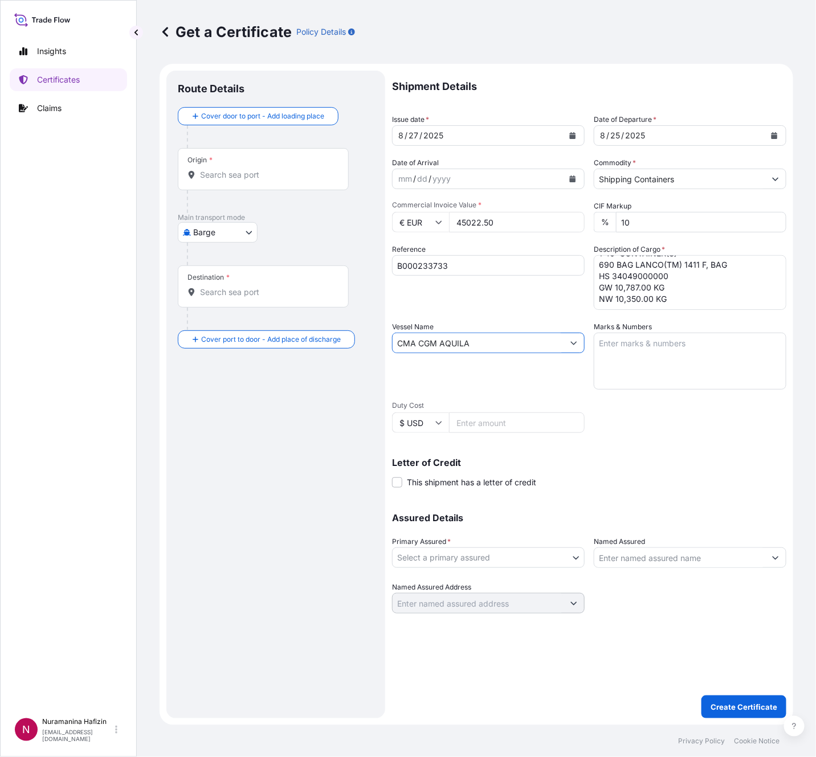
type input "CMA CGM AQUILA"
click at [542, 538] on body "0 options available. 2 options available. Insights Certificates Claims N Nurama…" at bounding box center [408, 378] width 816 height 757
click at [492, 538] on div "BDP International - c/o The Lubrizol Corporation" at bounding box center [490, 586] width 188 height 21
select select "31972"
click at [631, 538] on input "Named Assured" at bounding box center [679, 557] width 171 height 21
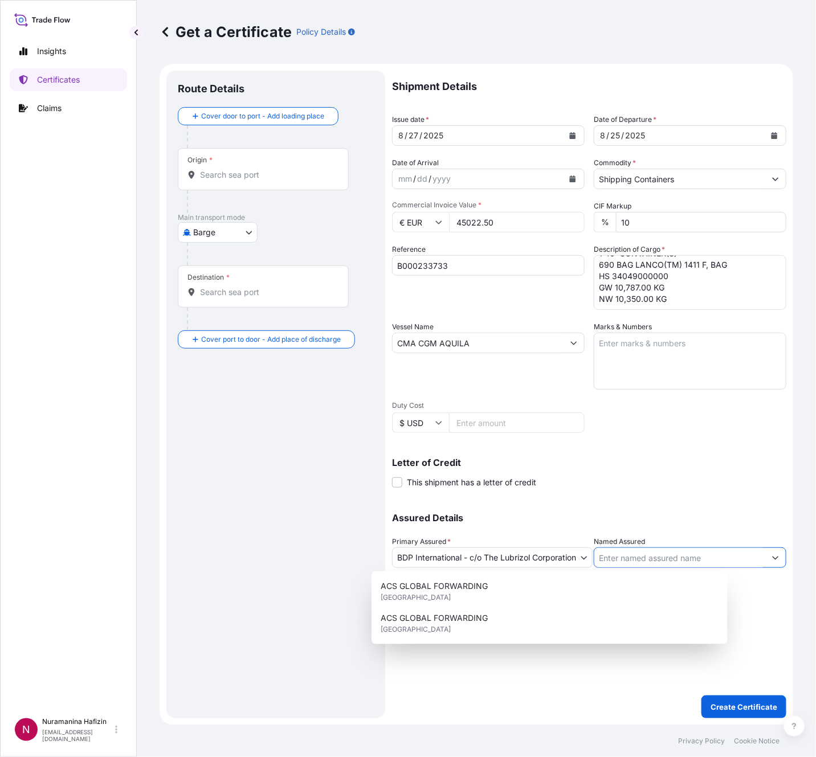
paste input "MODERN FREIGHT COMP. LLC"
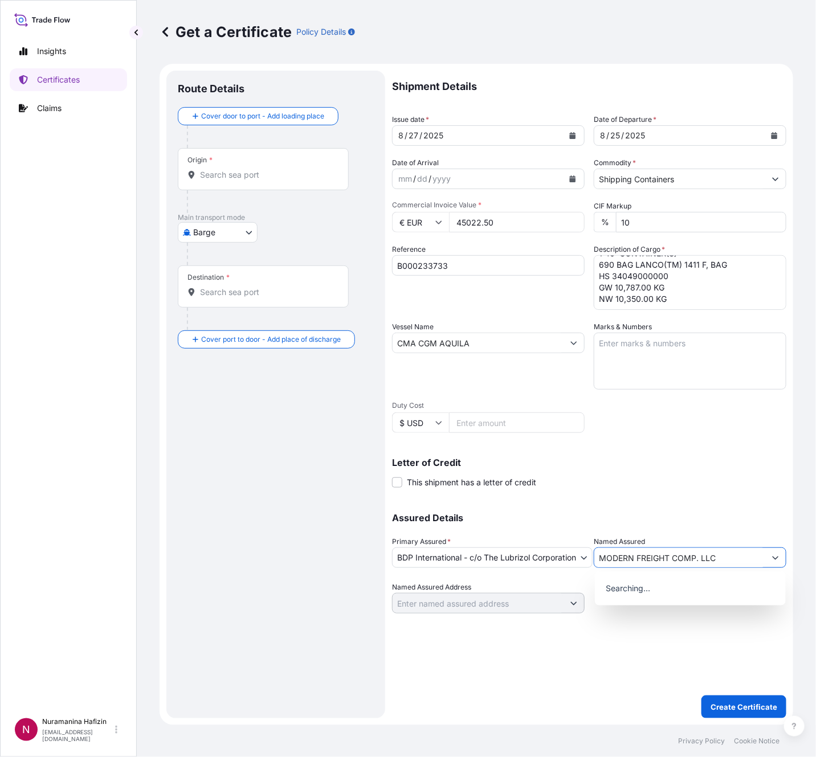
type input "MODERN FREIGHT COMP. LLC"
click at [229, 226] on body "2 options available. 15 options available. 0 options available. Insights Certif…" at bounding box center [408, 378] width 816 height 757
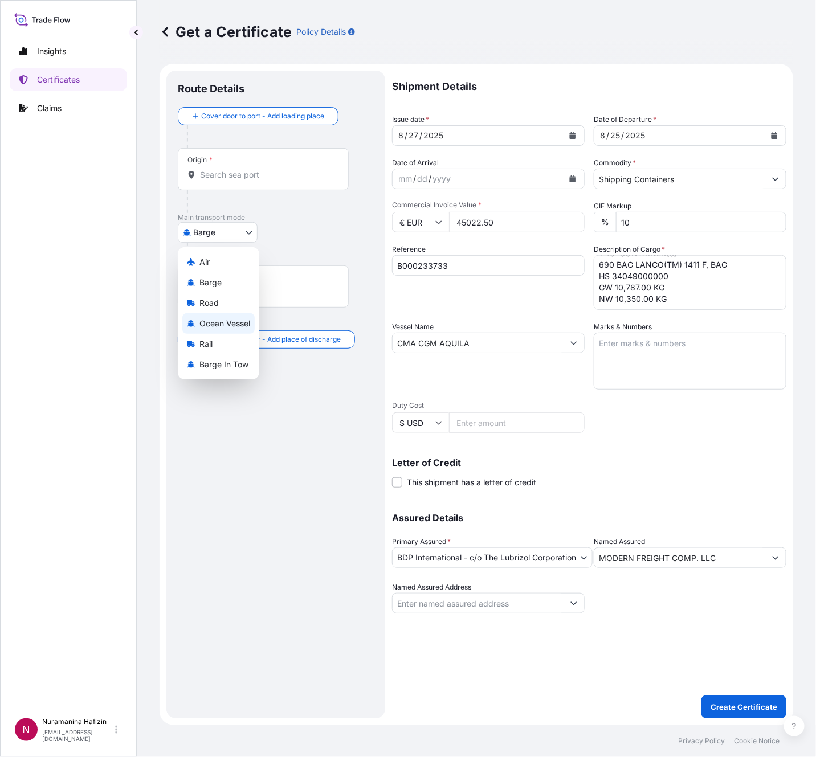
click at [219, 320] on span "Ocean Vessel" at bounding box center [224, 323] width 51 height 11
select select "Ocean Vessel"
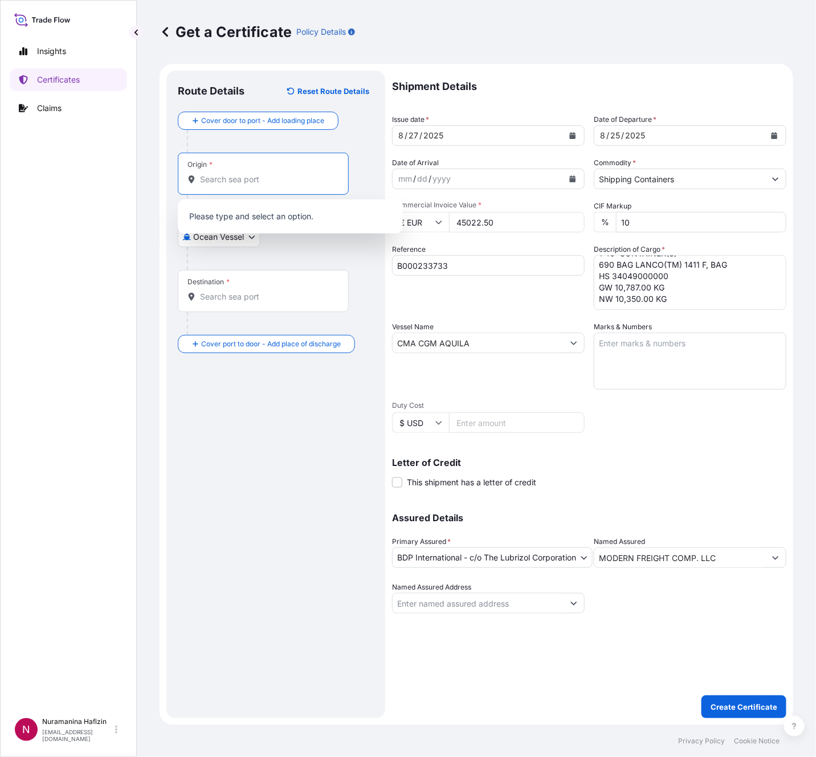
click at [259, 179] on input "Origin *" at bounding box center [267, 179] width 134 height 11
paste input "BREMEN, GERMANY"
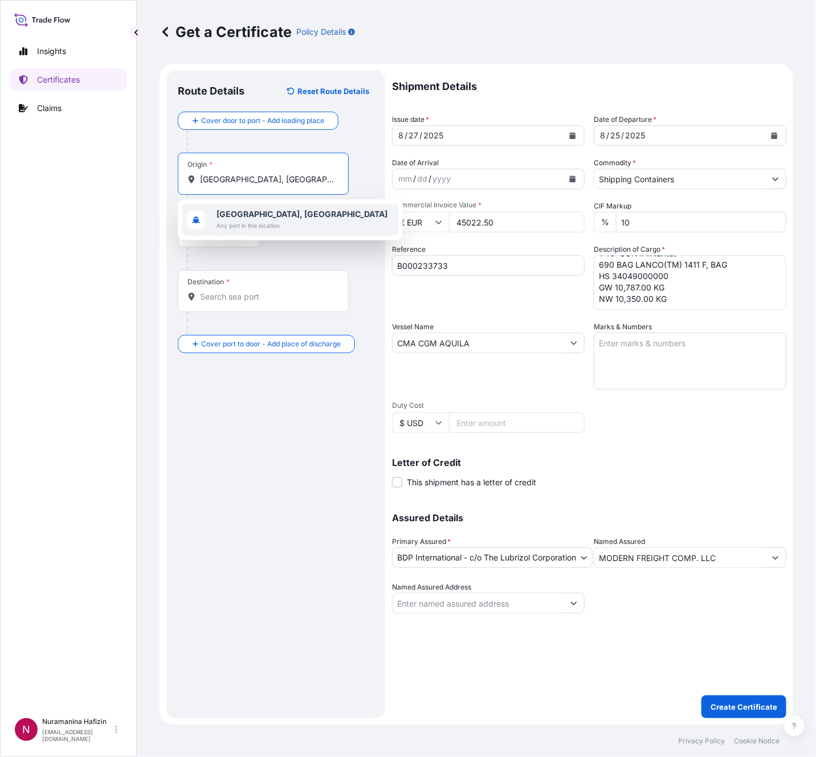
click at [262, 218] on b "Bremen, Germany" at bounding box center [301, 214] width 171 height 10
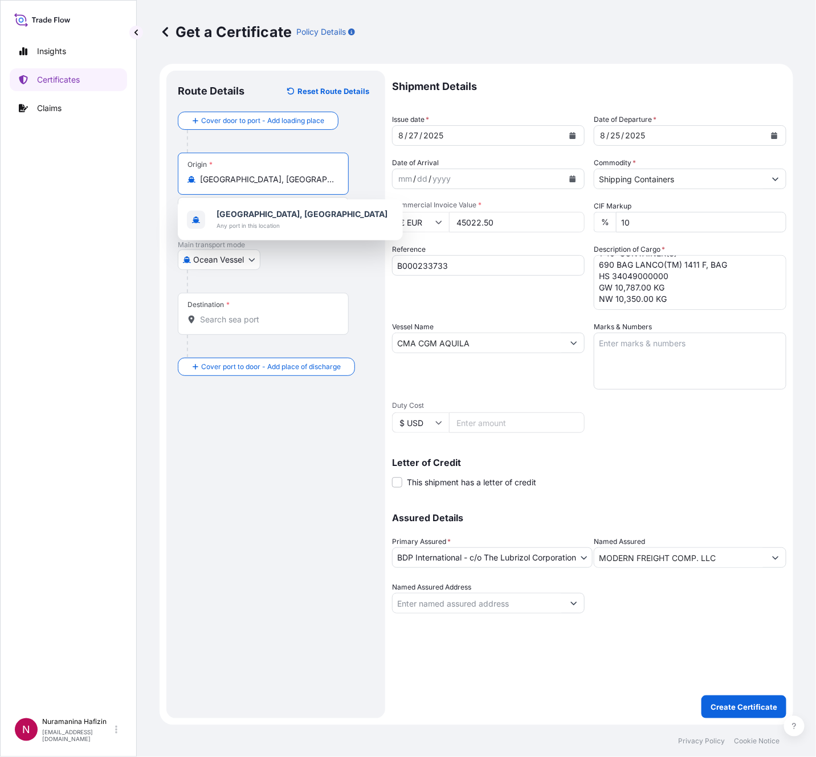
type input "Bremen, Germany"
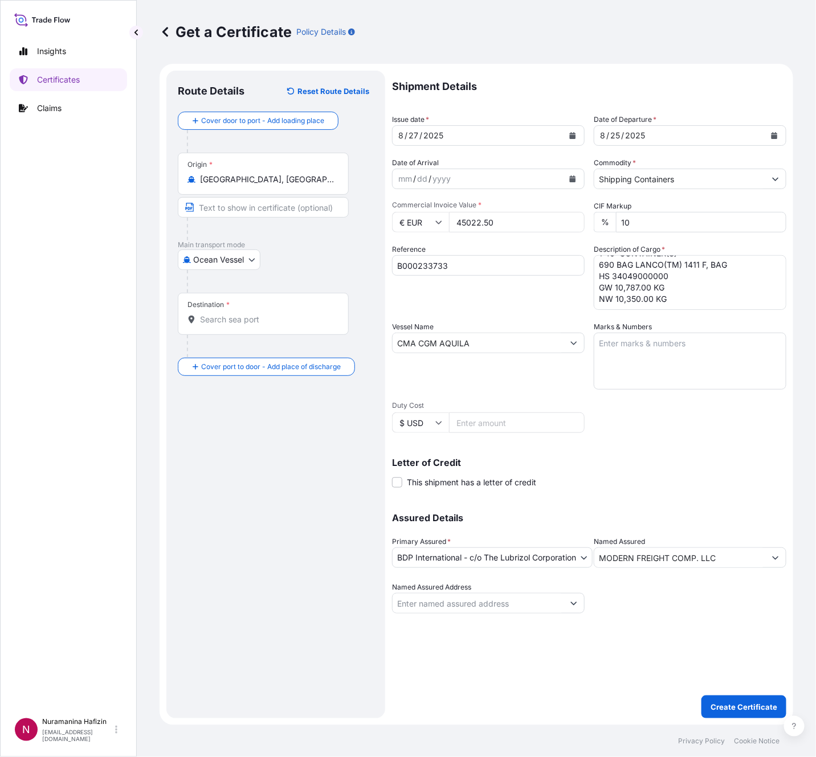
click at [279, 313] on div "Destination *" at bounding box center [263, 314] width 171 height 42
click at [279, 314] on input "Destination *" at bounding box center [267, 319] width 134 height 11
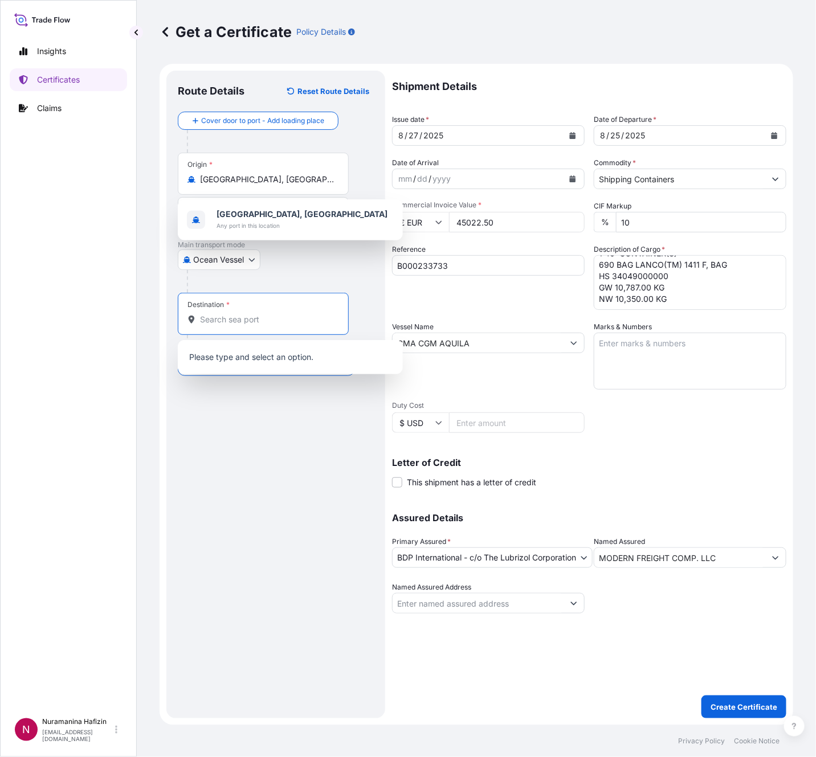
paste input "JEBEL ALI, UNITED ARAB E"
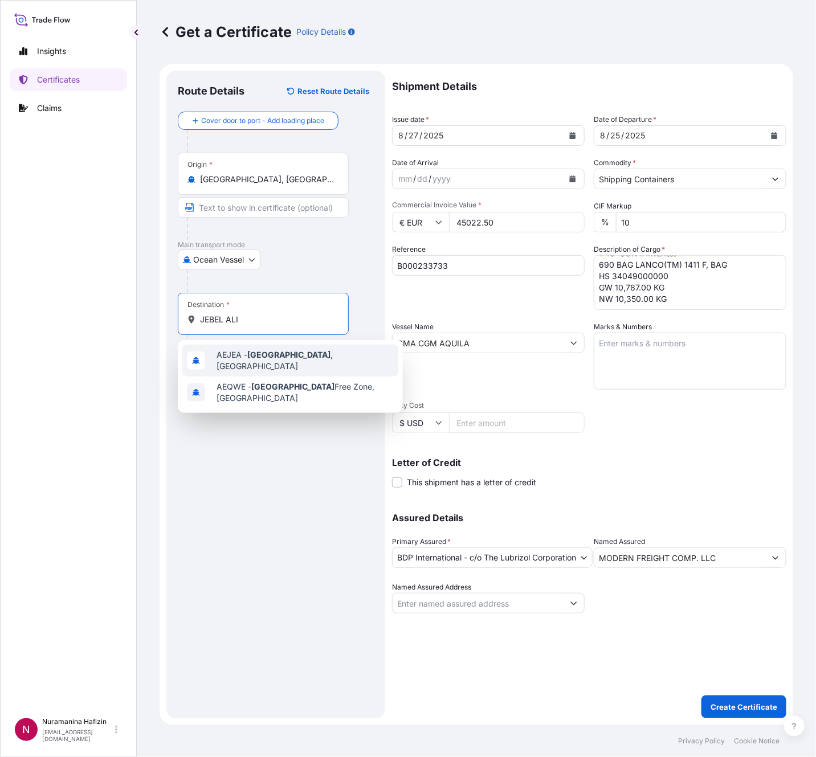
click at [312, 361] on span "AEJEA - Jebel Ali , United Arab Emirates" at bounding box center [304, 360] width 177 height 23
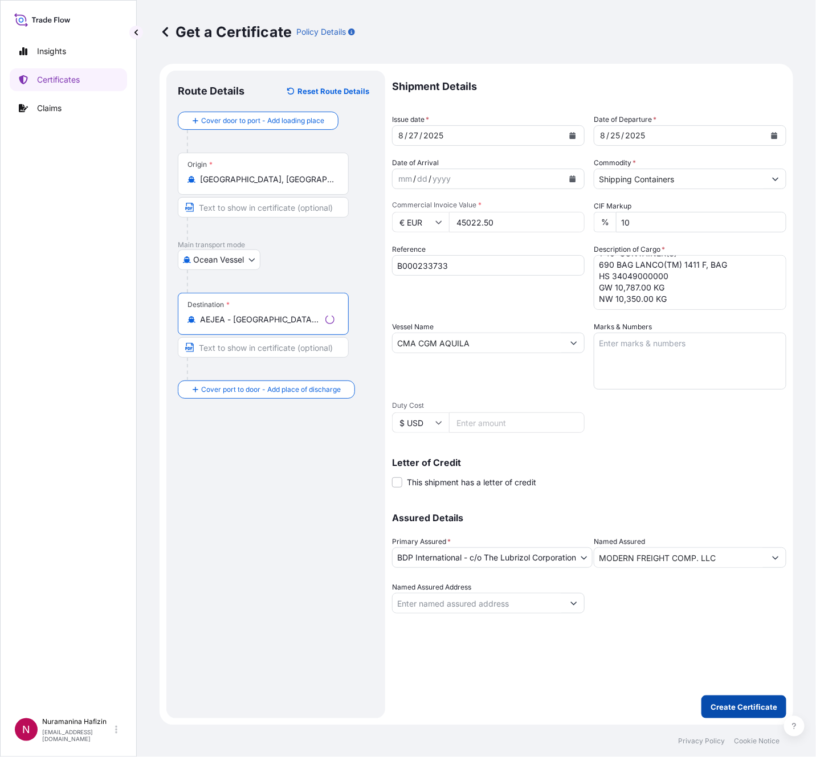
type input "AEJEA - Jebel Ali, United Arab Emirates"
click at [737, 538] on p "Create Certificate" at bounding box center [743, 706] width 67 height 11
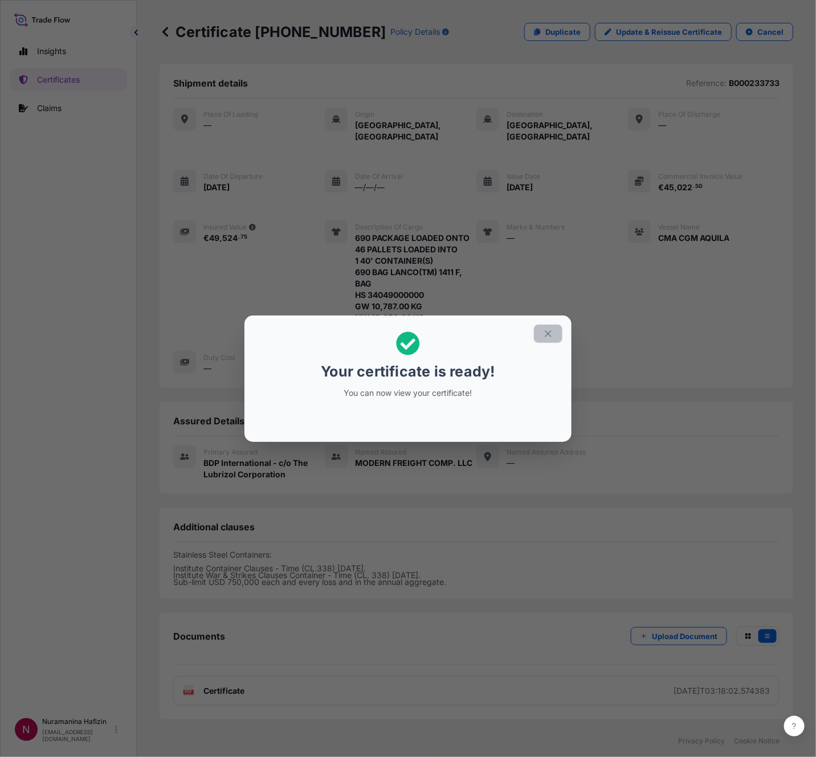
click at [546, 329] on icon "button" at bounding box center [548, 334] width 10 height 10
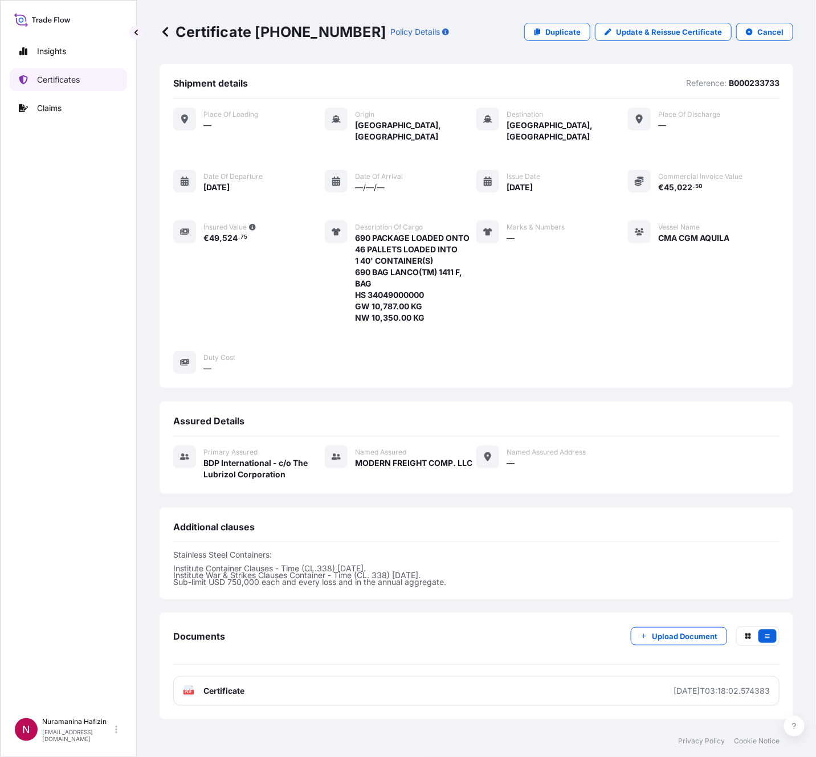
click at [67, 75] on p "Certificates" at bounding box center [58, 79] width 43 height 11
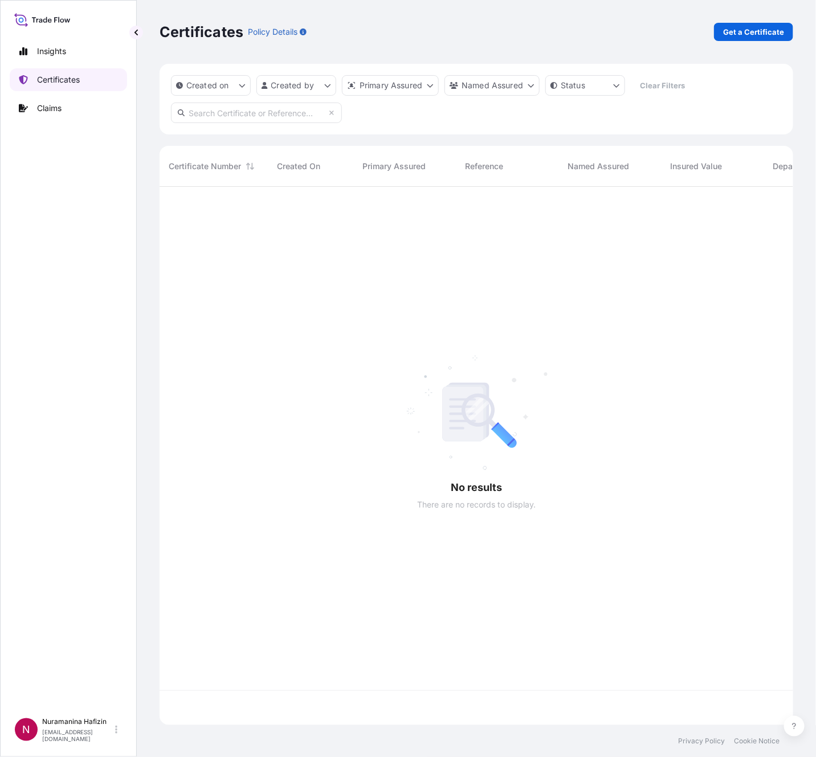
scroll to position [531, 620]
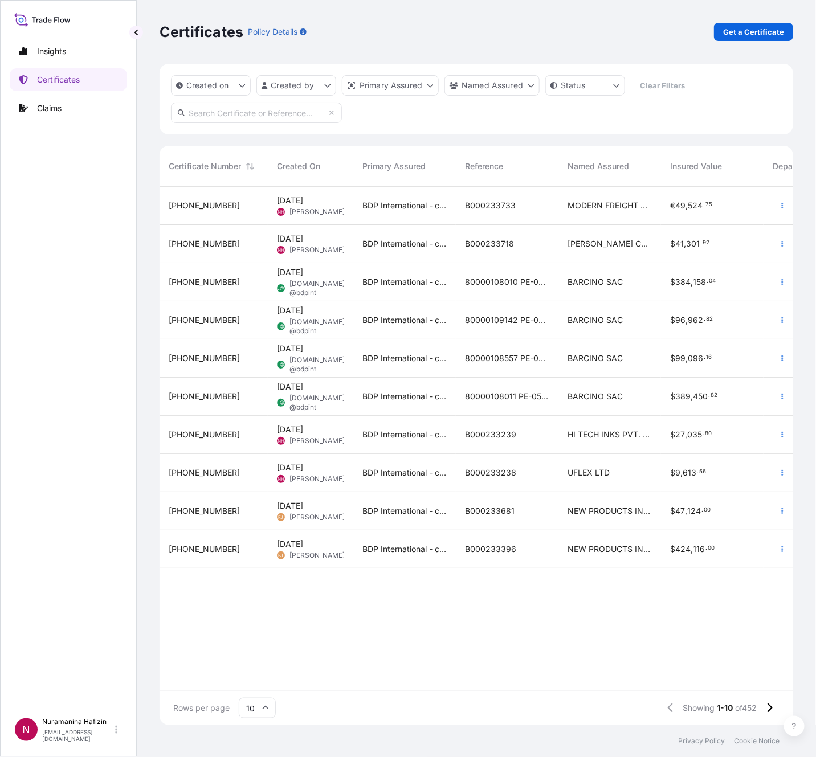
click at [265, 117] on input "text" at bounding box center [256, 113] width 171 height 21
paste input "B000233733"
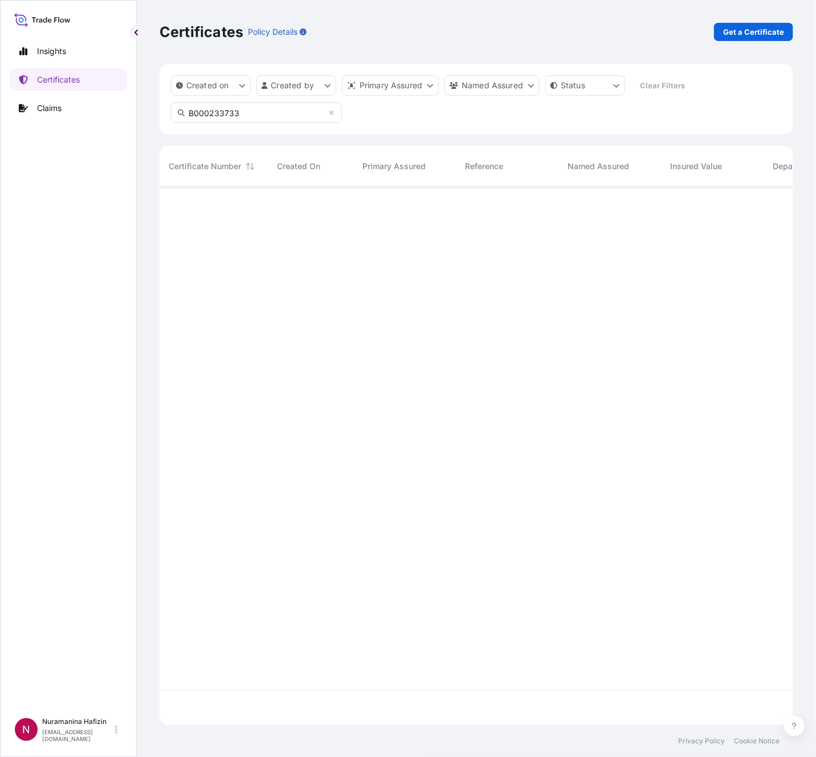
type input "B000233733"
click at [781, 205] on icon "button" at bounding box center [782, 205] width 7 height 7
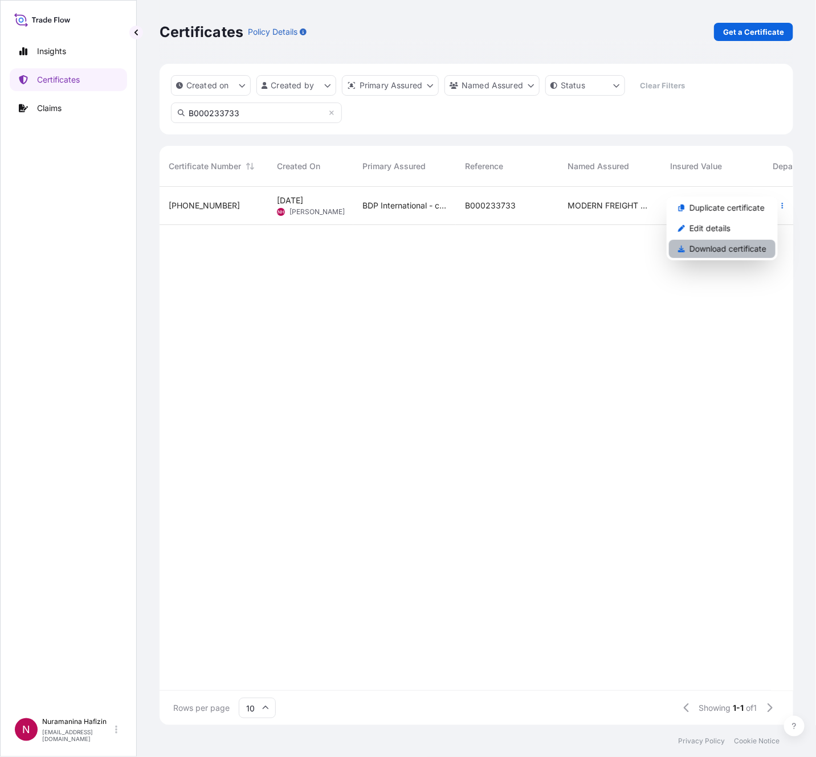
click at [706, 252] on p "Download certificate" at bounding box center [727, 248] width 77 height 11
